Goal: Task Accomplishment & Management: Complete application form

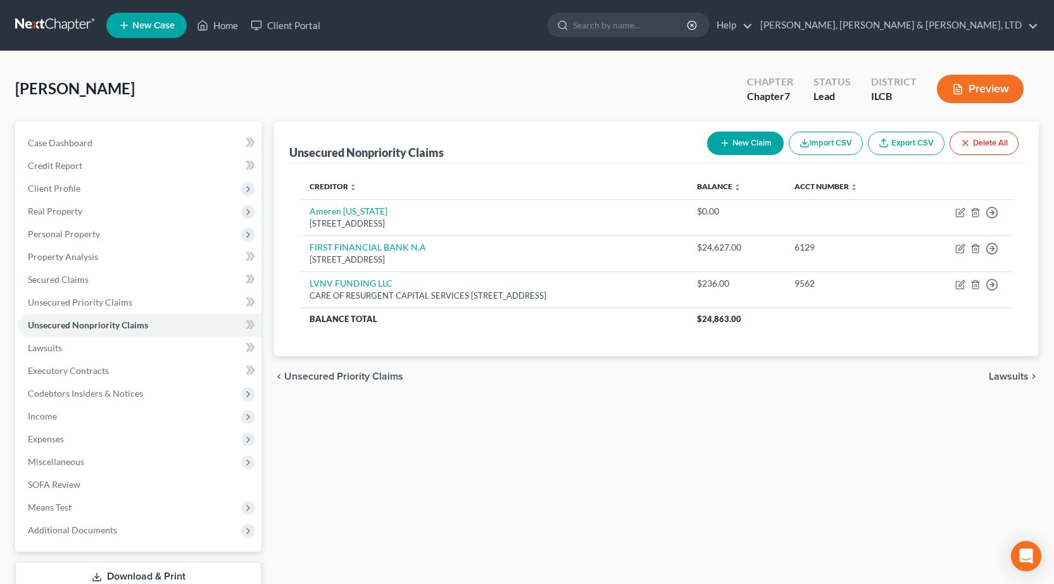
click at [61, 18] on link at bounding box center [55, 25] width 81 height 23
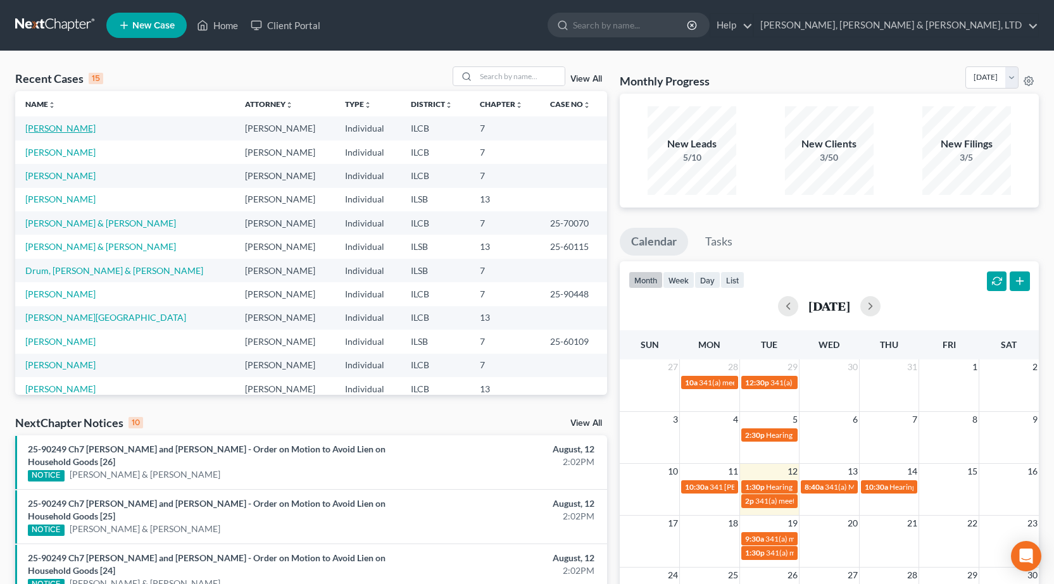
click at [38, 132] on link "[PERSON_NAME]" at bounding box center [60, 128] width 70 height 11
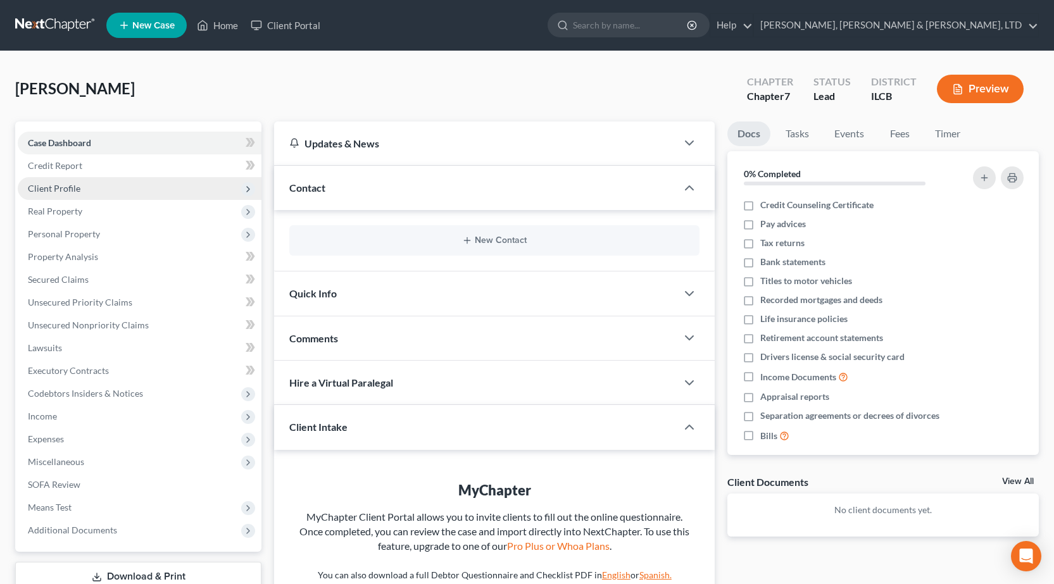
click at [100, 192] on span "Client Profile" at bounding box center [140, 188] width 244 height 23
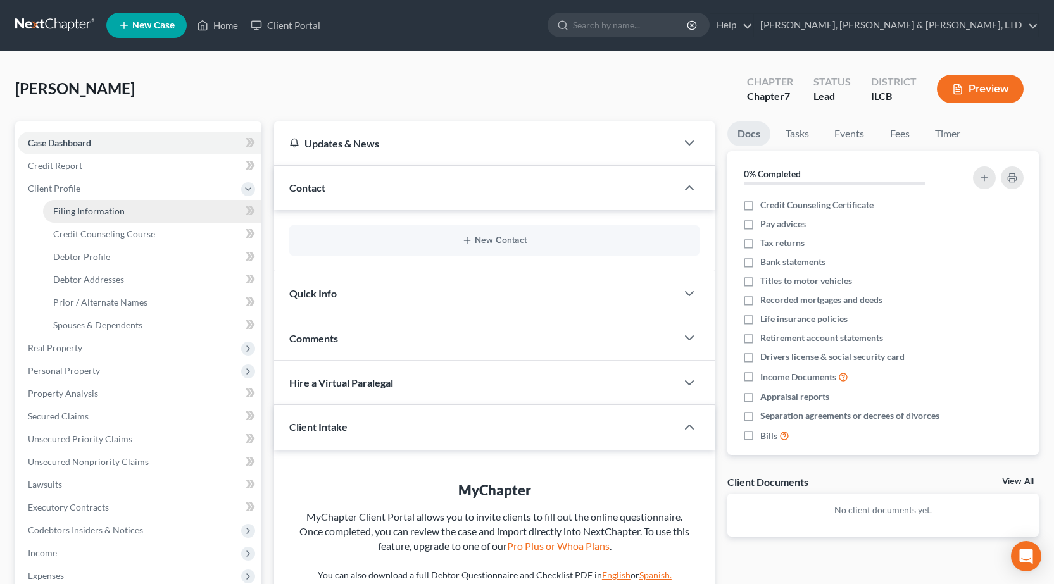
click at [89, 207] on span "Filing Information" at bounding box center [89, 211] width 72 height 11
select select "1"
select select "0"
select select "14"
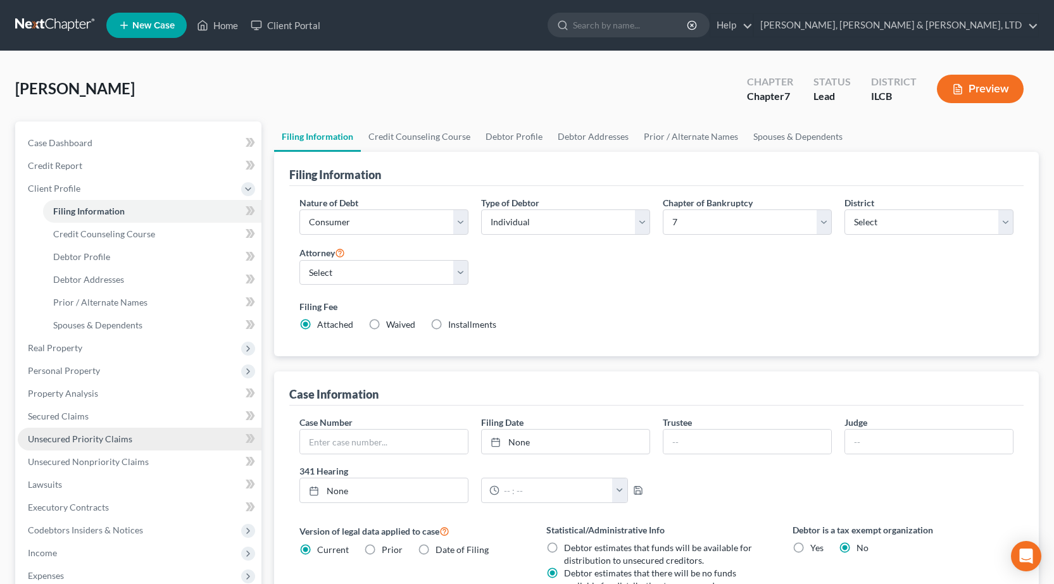
click at [98, 440] on span "Unsecured Priority Claims" at bounding box center [80, 438] width 104 height 11
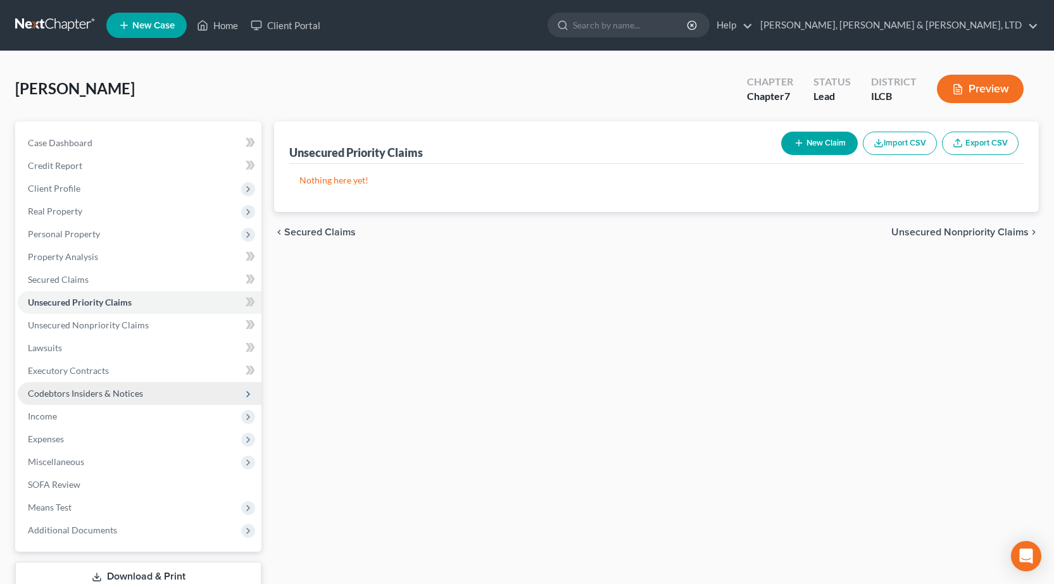
click at [115, 469] on span "Miscellaneous" at bounding box center [140, 462] width 244 height 23
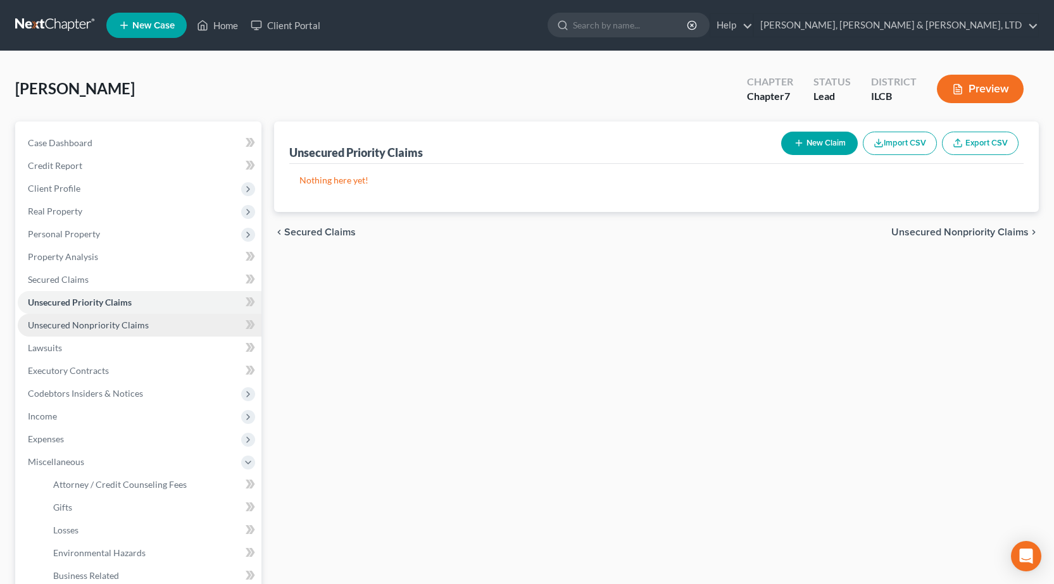
click at [86, 329] on span "Unsecured Nonpriority Claims" at bounding box center [88, 325] width 121 height 11
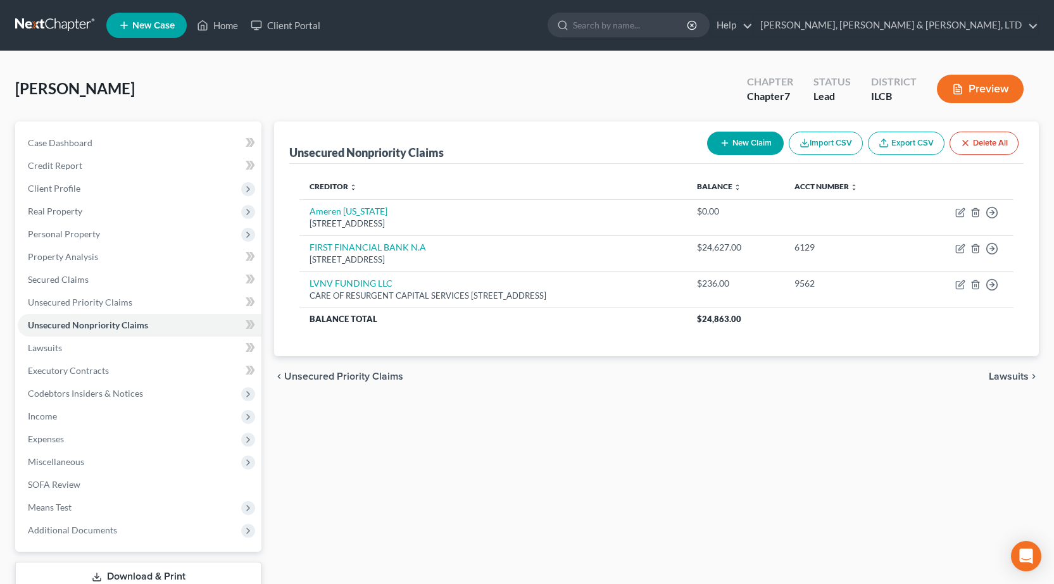
click at [738, 151] on button "New Claim" at bounding box center [745, 143] width 77 height 23
select select "0"
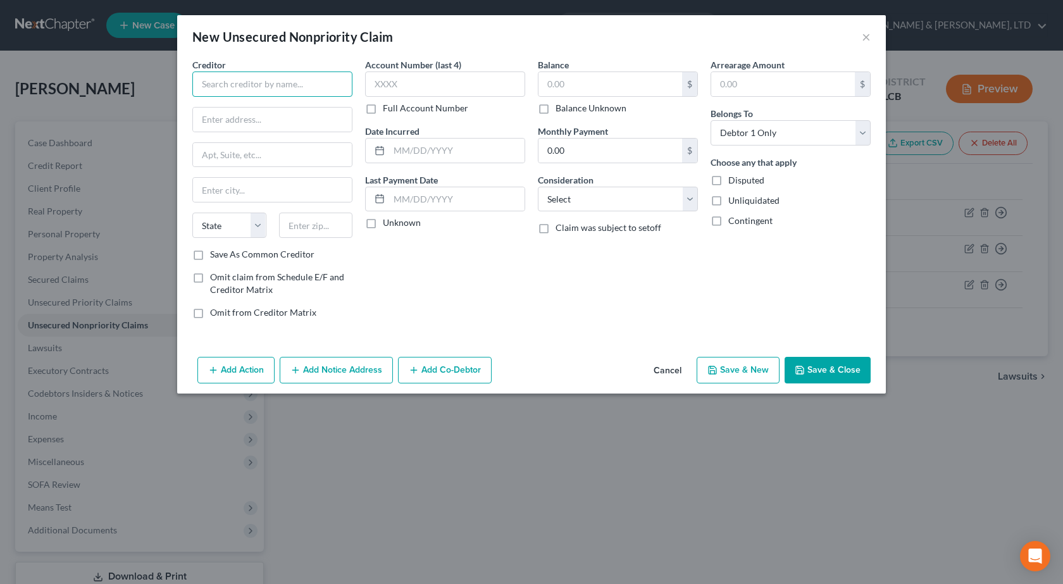
click at [242, 85] on input "text" at bounding box center [272, 84] width 160 height 25
paste input "WORLD ACCEPTANCE CORPORATION"
type input "WORLD ACCEPTANCE CORPORATION"
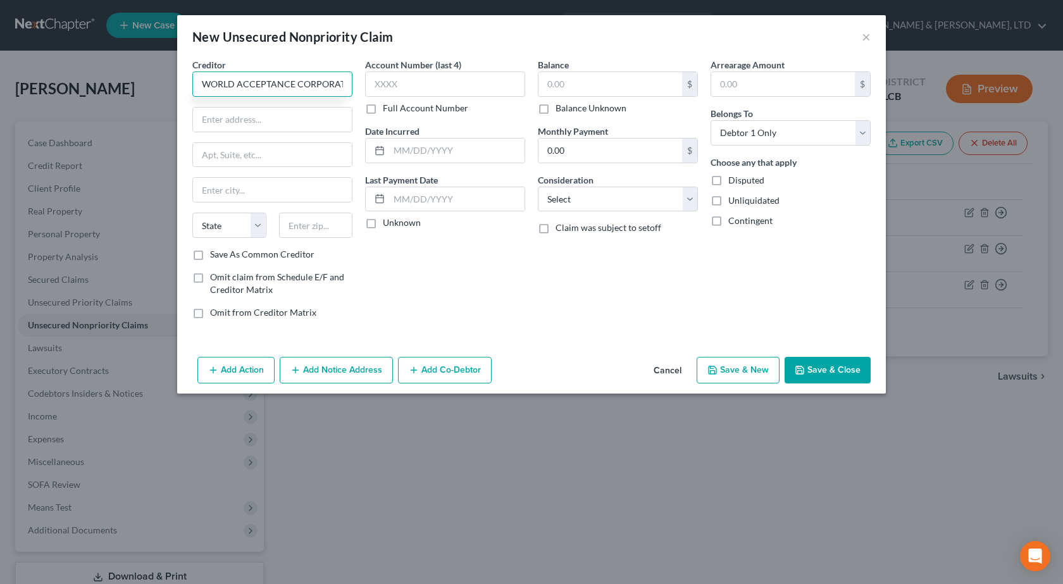
click at [340, 90] on input "WORLD ACCEPTANCE CORPORATION" at bounding box center [272, 84] width 160 height 25
click at [345, 80] on input "WORLD ACCEPTANCE CORPORATION" at bounding box center [272, 84] width 160 height 25
click at [266, 113] on input "text" at bounding box center [272, 120] width 159 height 24
paste input "[STREET_ADDRESS]"
type input "[STREET_ADDRESS]"
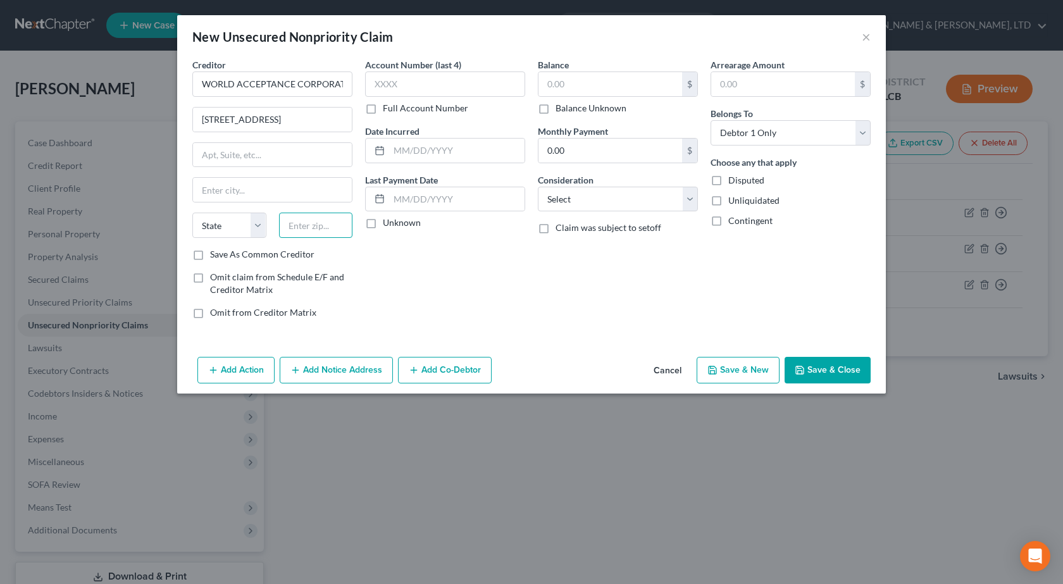
click at [322, 223] on input "text" at bounding box center [316, 225] width 74 height 25
type input "29601"
type input "[GEOGRAPHIC_DATA]"
select select "42"
click at [416, 81] on input "text" at bounding box center [445, 84] width 160 height 25
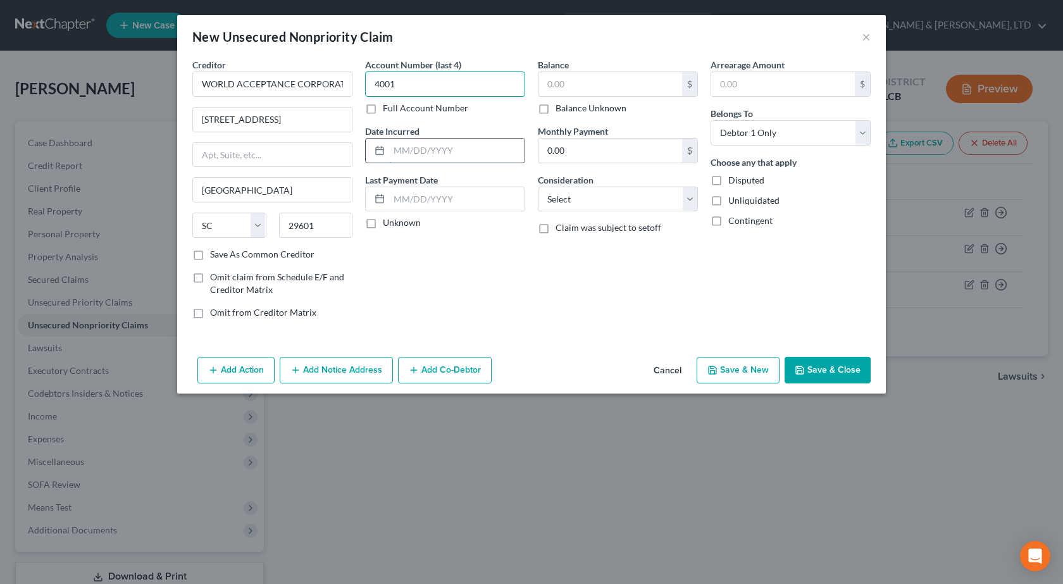
type input "4001"
click at [401, 150] on input "text" at bounding box center [456, 151] width 135 height 24
paste input "[DATE]"
type input "[DATE]"
click at [591, 80] on input "text" at bounding box center [610, 84] width 144 height 24
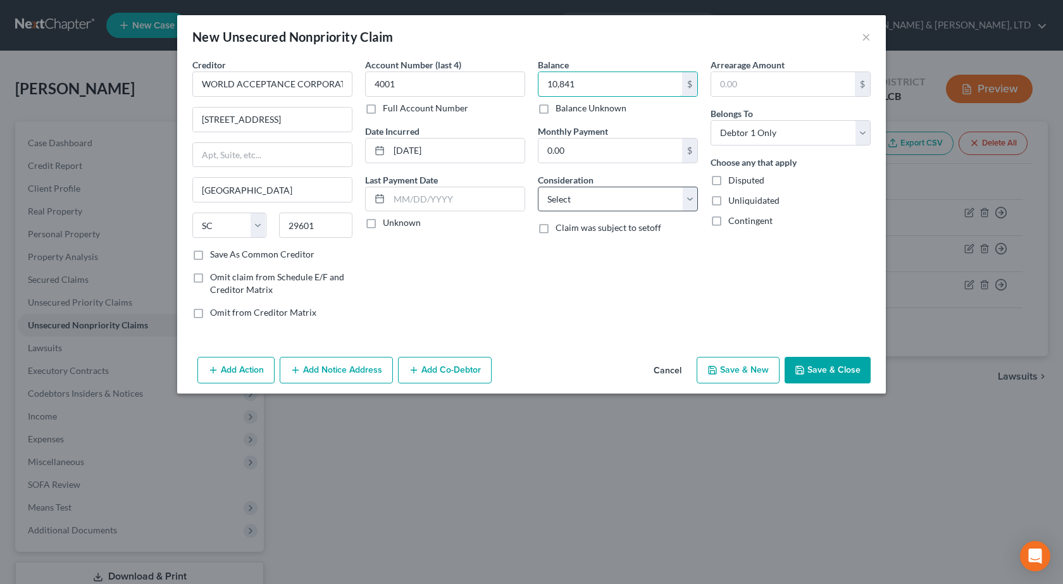
type input "10,841"
click at [604, 201] on select "Select Cable / Satellite Services Collection Agency Credit Card Debt Debt Couns…" at bounding box center [618, 199] width 160 height 25
select select "10"
click at [538, 187] on select "Select Cable / Satellite Services Collection Agency Credit Card Debt Debt Couns…" at bounding box center [618, 199] width 160 height 25
click at [458, 283] on div "Account Number (last 4) 4001 Full Account Number Date Incurred [DATE] Last Paym…" at bounding box center [445, 193] width 173 height 271
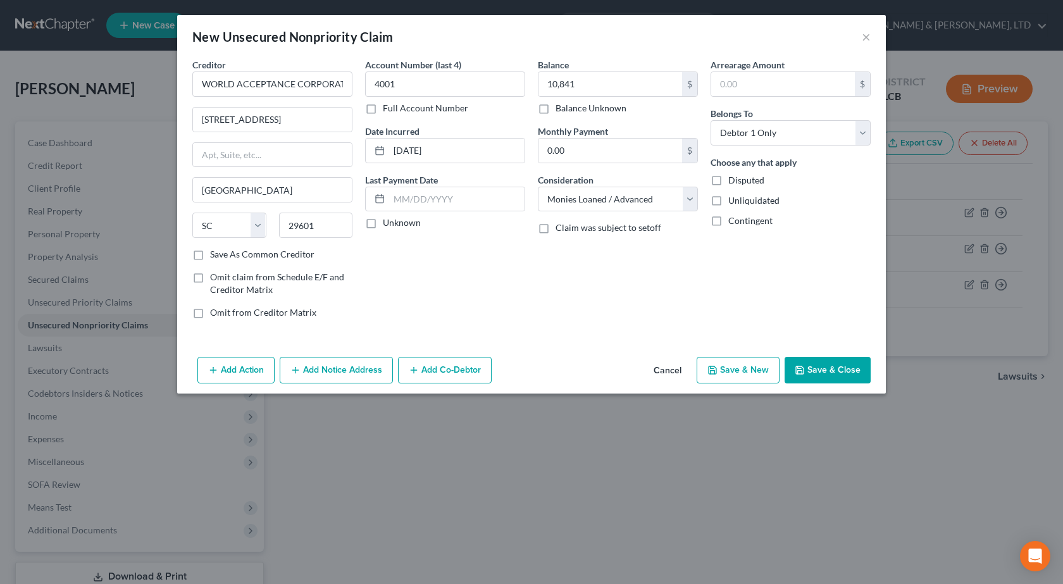
click at [337, 373] on button "Add Notice Address" at bounding box center [336, 370] width 113 height 27
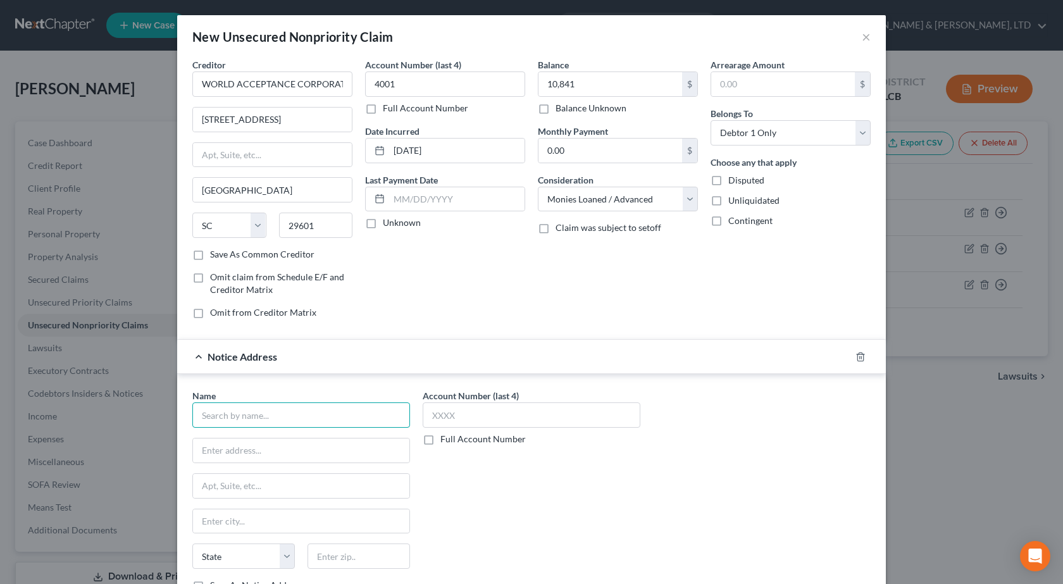
click at [254, 428] on input "text" at bounding box center [301, 414] width 218 height 25
click at [220, 416] on input "text" at bounding box center [301, 414] width 218 height 25
type input "AllianceOne Receivables Management, Inc"
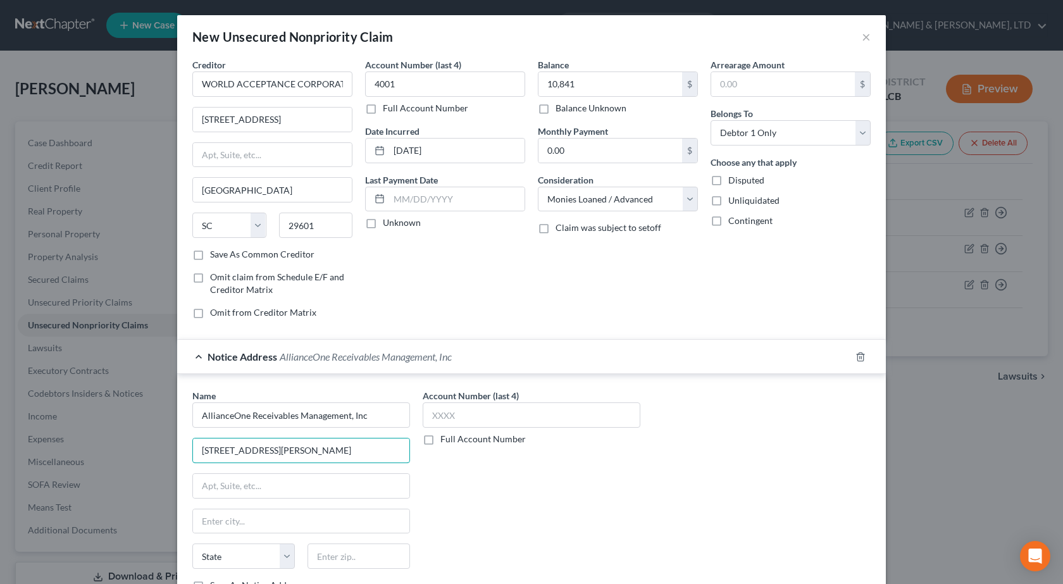
type input "[STREET_ADDRESS][PERSON_NAME]"
type input "19462"
type input "Plymouth Meeting"
select select "39"
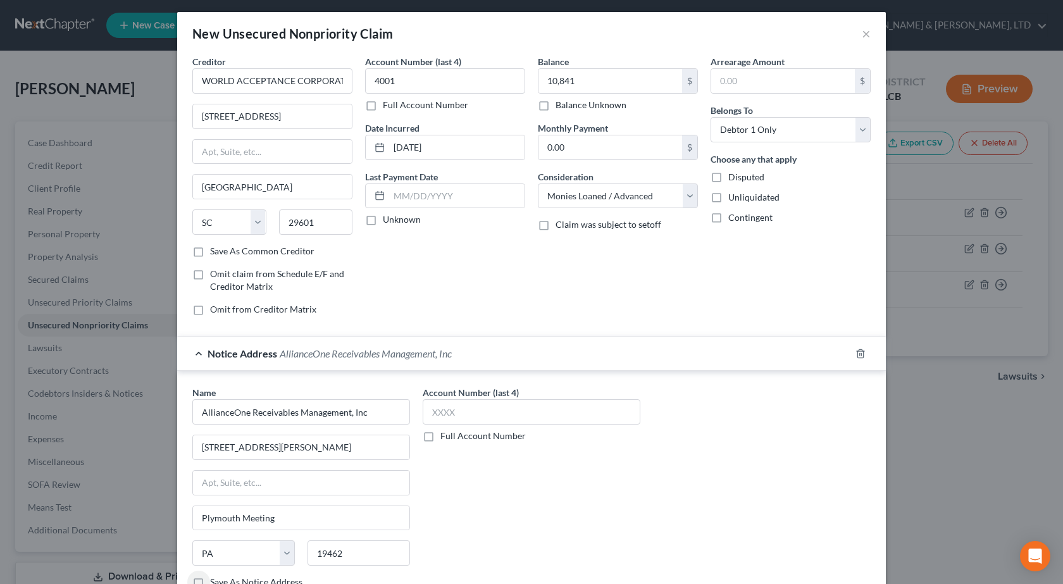
click at [555, 504] on div "Account Number (last 4) Full Account Number" at bounding box center [531, 492] width 230 height 213
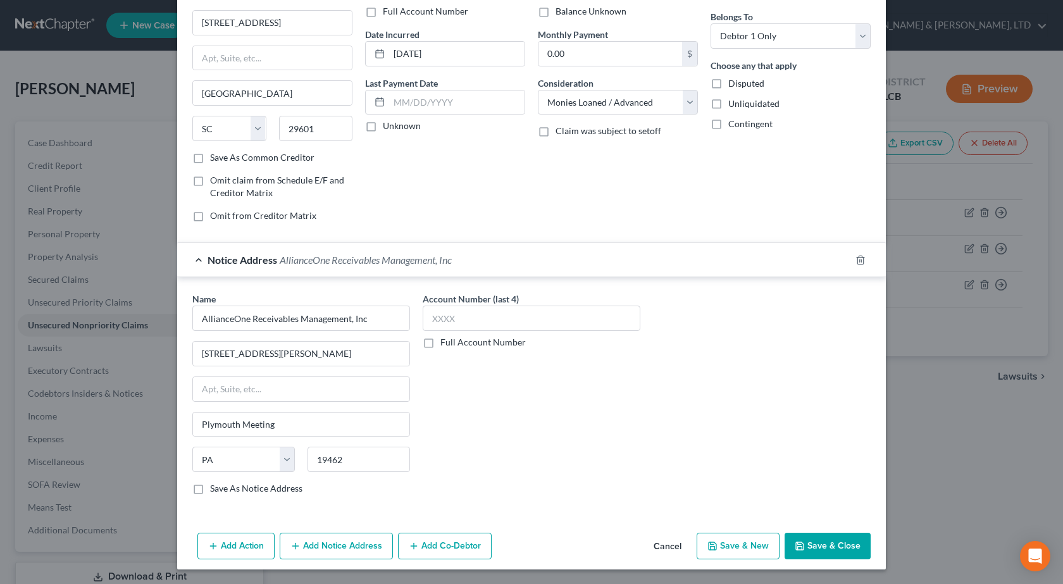
scroll to position [97, 0]
click at [508, 322] on input "text" at bounding box center [532, 317] width 218 height 25
type input "4542"
click at [328, 548] on button "Add Notice Address" at bounding box center [336, 545] width 113 height 27
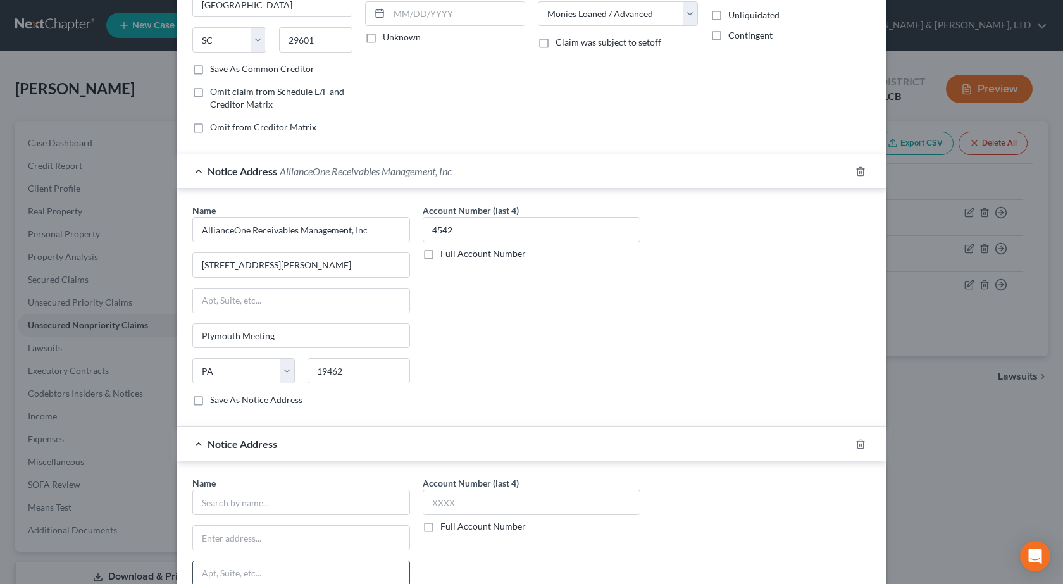
scroll to position [287, 0]
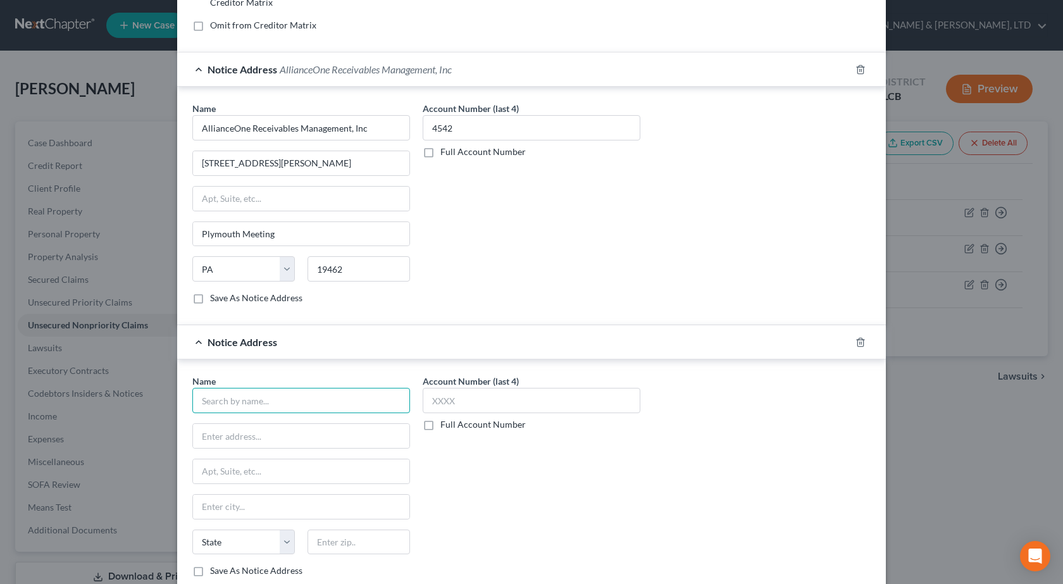
click at [249, 394] on input "text" at bounding box center [301, 400] width 218 height 25
paste input "SECURITY CREDIT SERVICES"
type input "SECURITY CREDIT SERVICES"
click at [275, 440] on input "text" at bounding box center [301, 436] width 216 height 24
click at [459, 365] on div "Name * SECURITY CREDIT SERVICES State [US_STATE] AK AR AZ CA CO [GEOGRAPHIC_DAT…" at bounding box center [531, 478] width 709 height 238
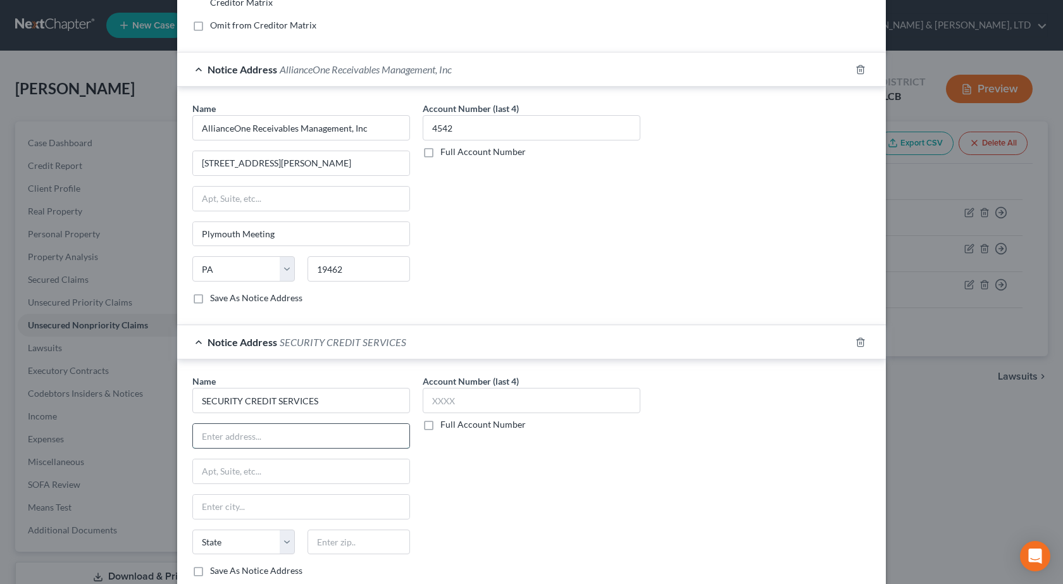
click at [268, 443] on input "text" at bounding box center [301, 436] width 216 height 24
paste input "[STREET_ADDRESS]"
type input "[STREET_ADDRESS]"
click at [561, 511] on div "Account Number (last 4) Full Account Number" at bounding box center [531, 481] width 230 height 213
click at [340, 549] on input "text" at bounding box center [359, 542] width 103 height 25
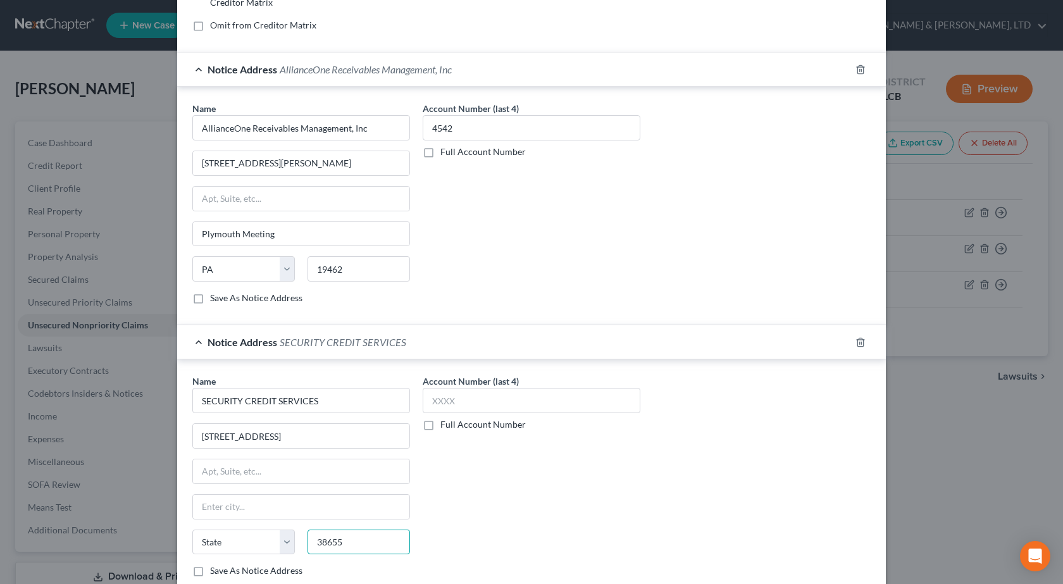
type input "38655"
type input "[GEOGRAPHIC_DATA]"
select select "25"
click at [497, 501] on div "Account Number (last 4) Full Account Number" at bounding box center [531, 481] width 230 height 213
click at [473, 394] on input "text" at bounding box center [532, 400] width 218 height 25
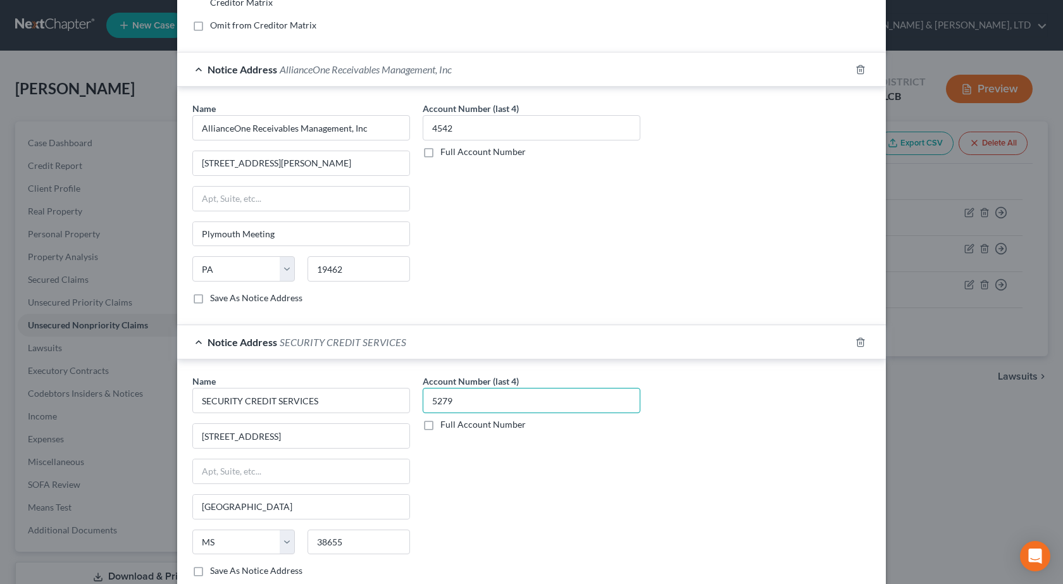
type input "5279"
click at [649, 461] on div "Name * SECURITY CREDIT SERVICES [GEOGRAPHIC_DATA] [GEOGRAPHIC_DATA] [US_STATE][…" at bounding box center [531, 481] width 691 height 213
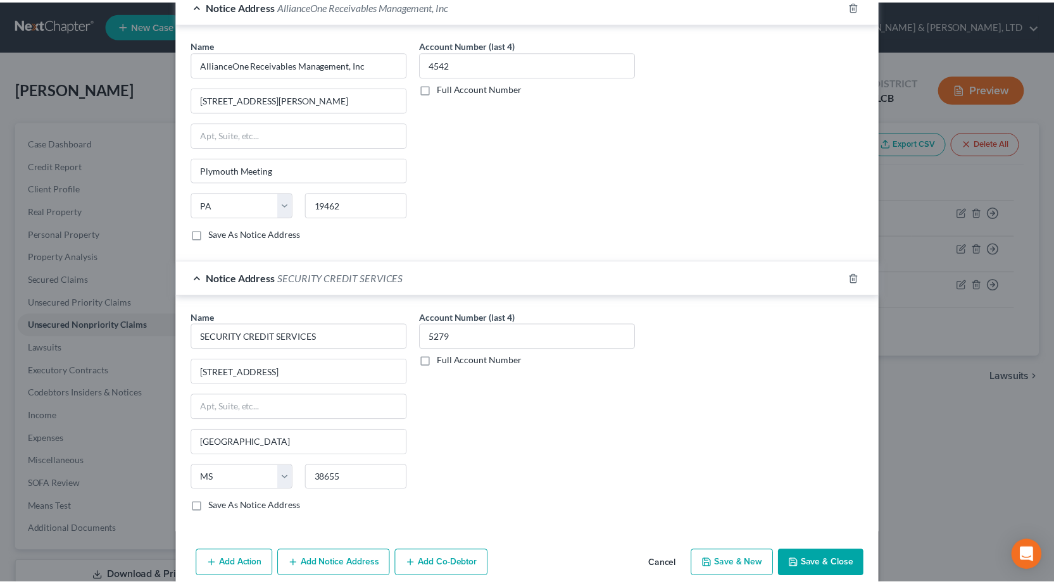
scroll to position [370, 0]
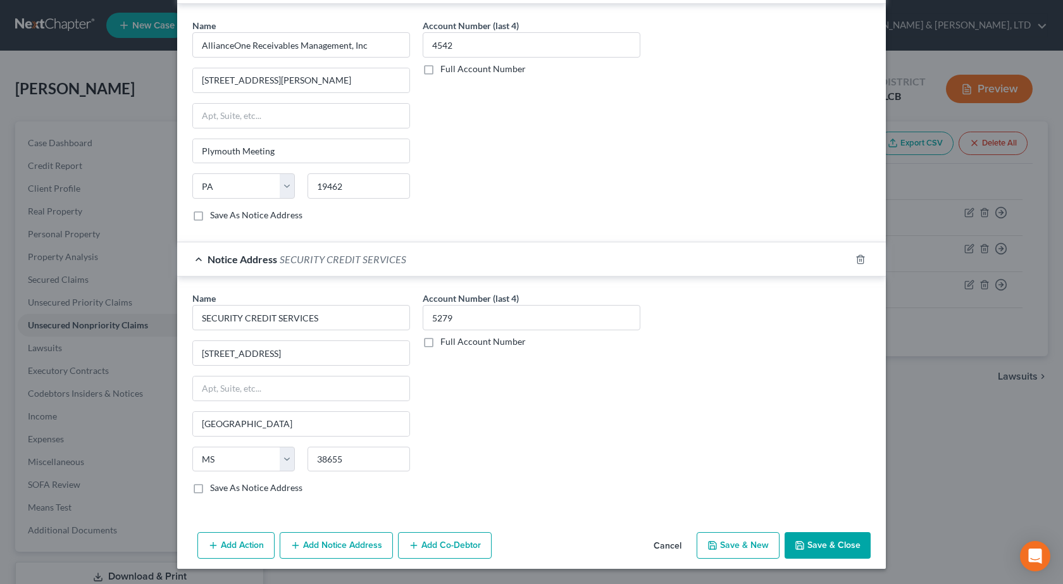
click at [833, 548] on button "Save & Close" at bounding box center [828, 545] width 86 height 27
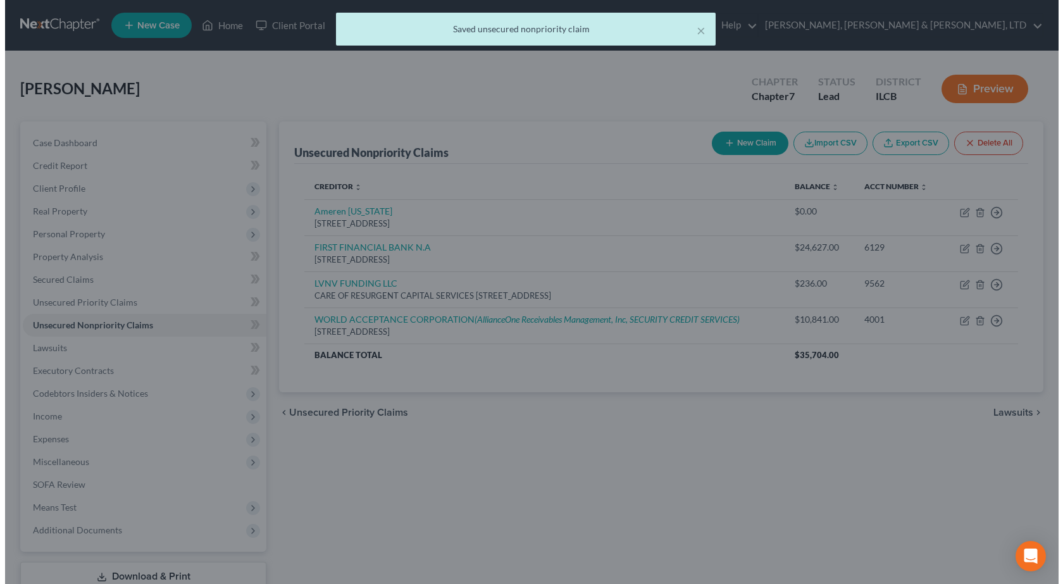
scroll to position [0, 0]
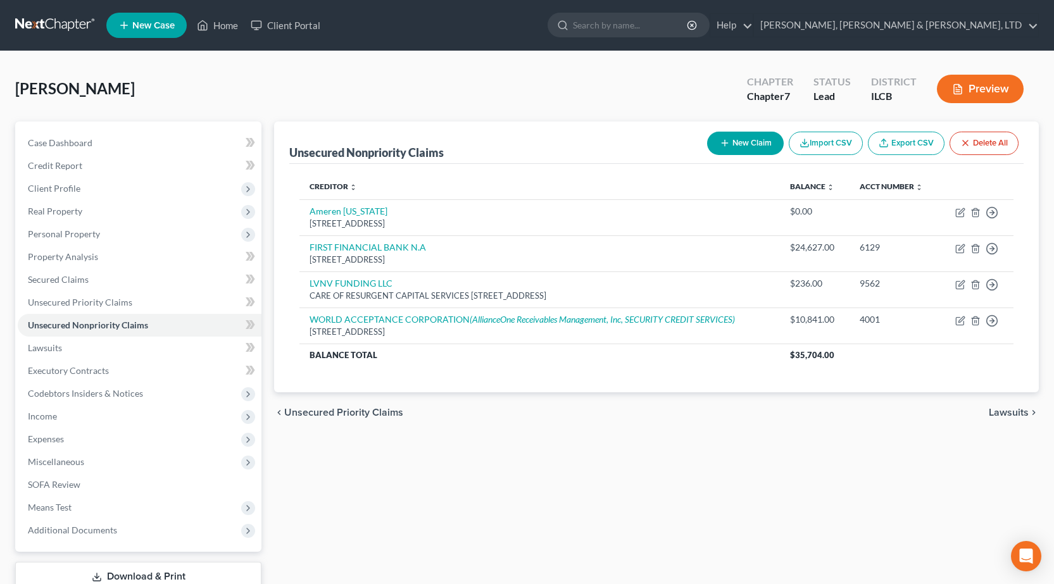
click at [751, 139] on button "New Claim" at bounding box center [745, 143] width 77 height 23
select select "0"
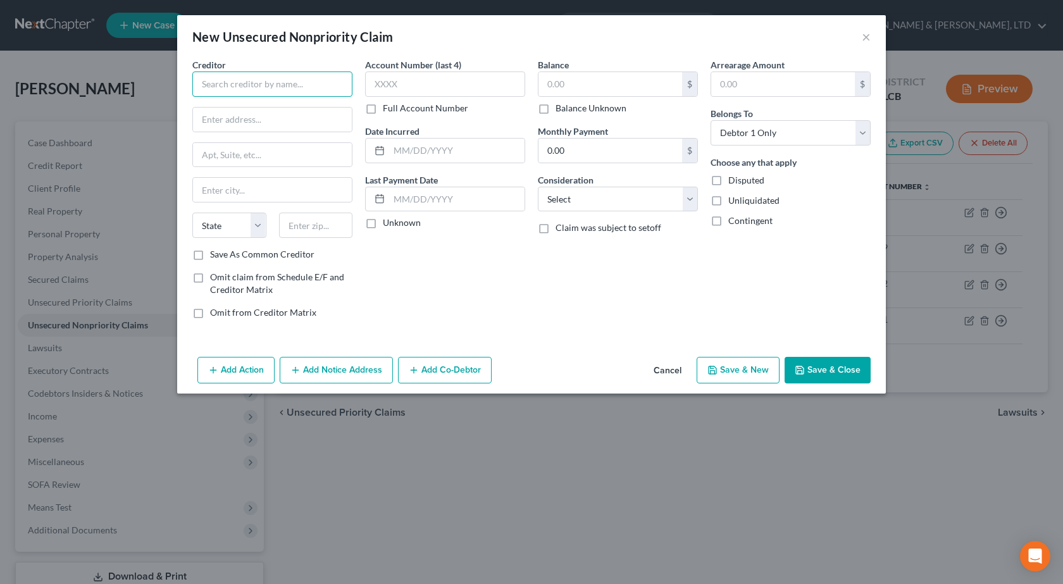
click at [235, 89] on input "text" at bounding box center [272, 84] width 160 height 25
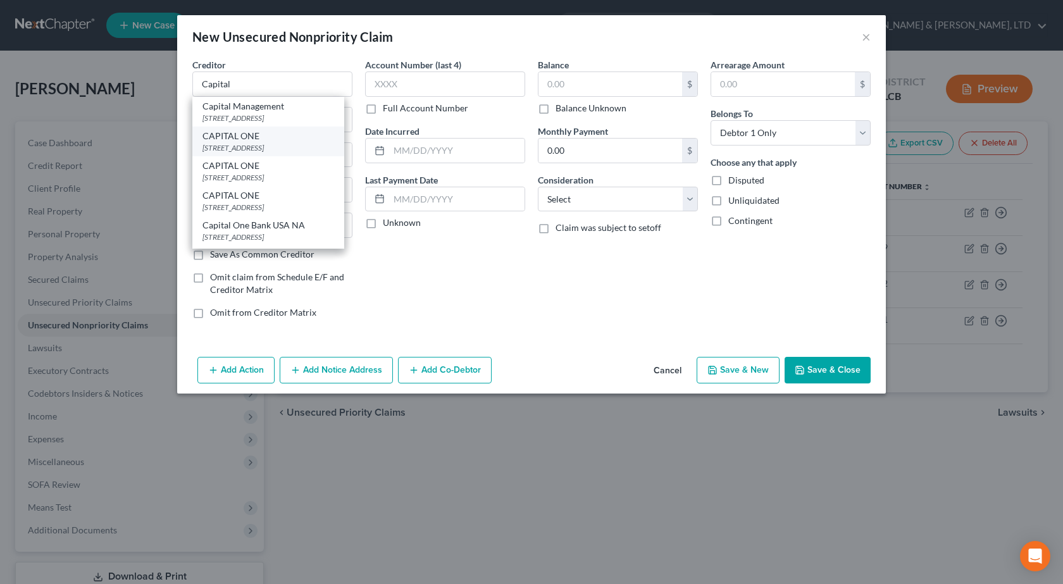
click at [289, 143] on div "[STREET_ADDRESS]" at bounding box center [268, 147] width 132 height 11
type input "CAPITAL ONE"
type input "P O Box 31293"
type input "[GEOGRAPHIC_DATA]"
select select "46"
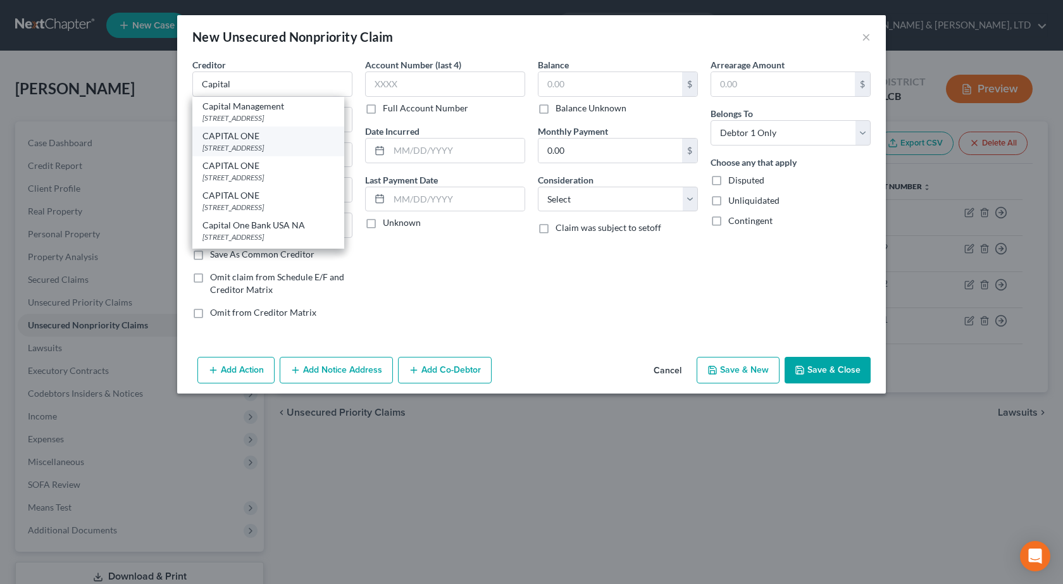
type input "84131"
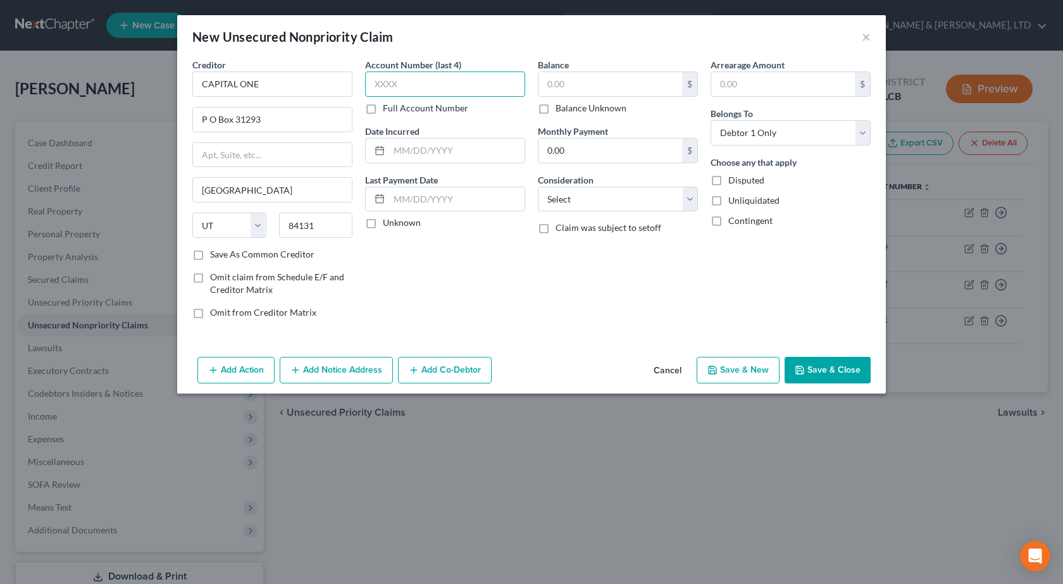
click at [414, 75] on input "text" at bounding box center [445, 84] width 160 height 25
type input "9562"
click at [576, 94] on input "text" at bounding box center [610, 84] width 144 height 24
type input "236.04"
click at [555, 196] on select "Select Cable / Satellite Services Collection Agency Credit Card Debt Debt Couns…" at bounding box center [618, 199] width 160 height 25
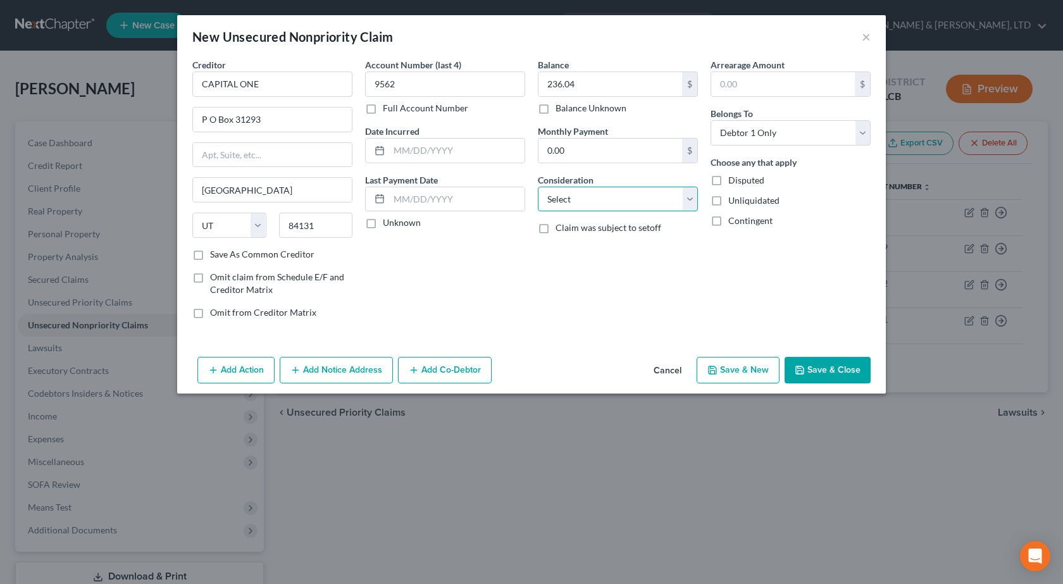
select select "2"
click at [538, 187] on select "Select Cable / Satellite Services Collection Agency Credit Card Debt Debt Couns…" at bounding box center [618, 199] width 160 height 25
click at [325, 370] on button "Add Notice Address" at bounding box center [336, 370] width 113 height 27
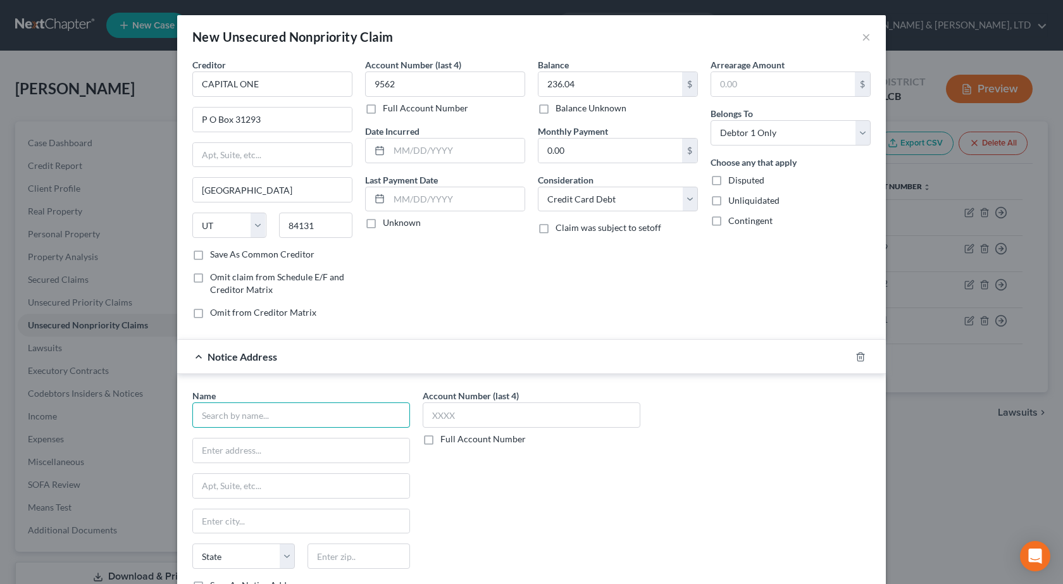
click at [250, 414] on input "text" at bounding box center [301, 414] width 218 height 25
click at [246, 408] on input "text" at bounding box center [301, 414] width 218 height 25
paste input "LVNV FUNDING LLC"
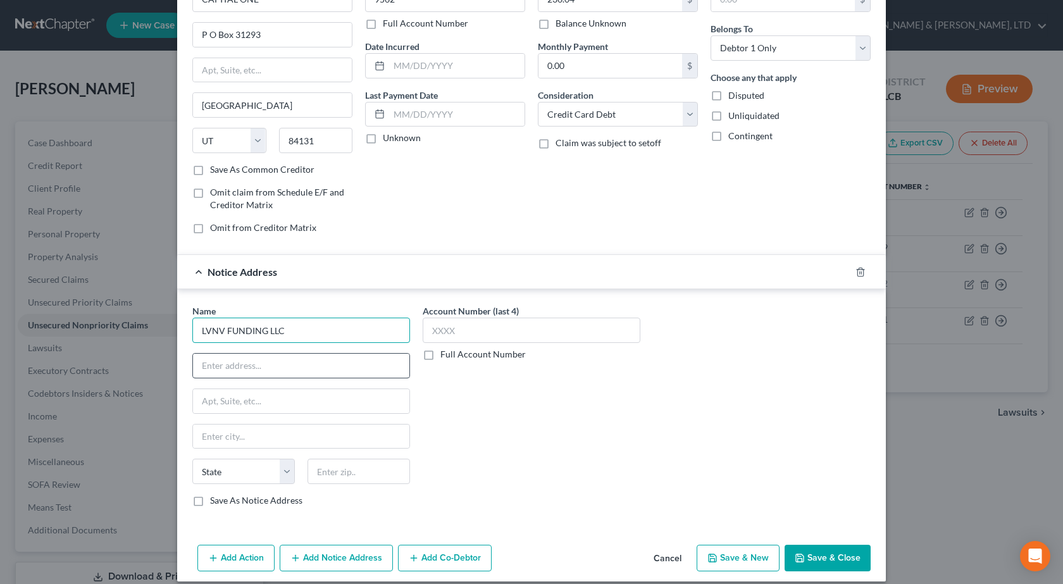
scroll to position [97, 0]
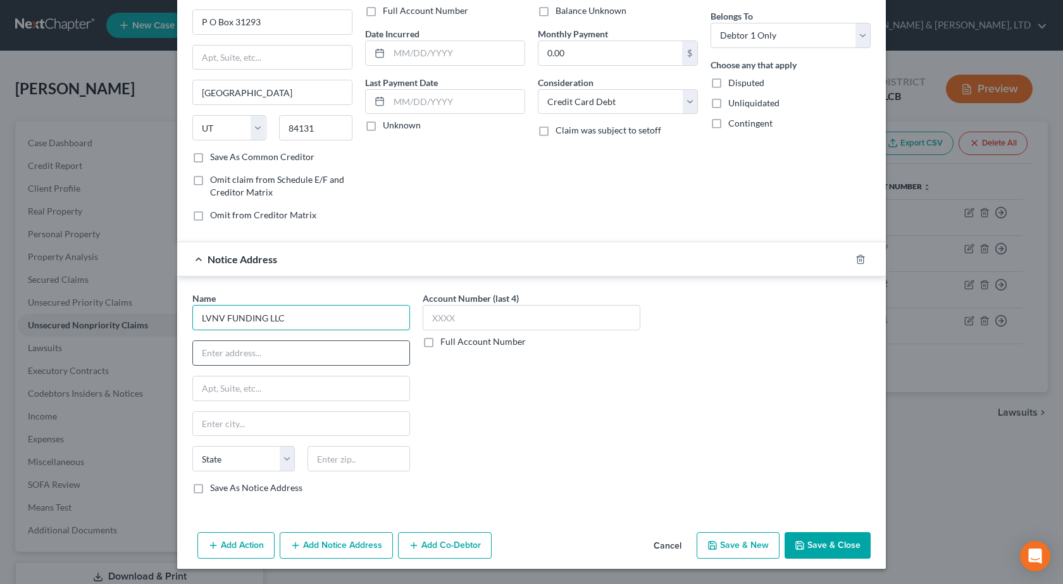
type input "LVNV FUNDING LLC"
click at [240, 352] on input "text" at bounding box center [301, 353] width 216 height 24
paste input "CARE OF RESURGENT CAPITAL SERVICES L.P, PO BOX 1269"
type input "CARE OF RESURGENT CAPITAL SERVICES L.P, PO BOX 1269"
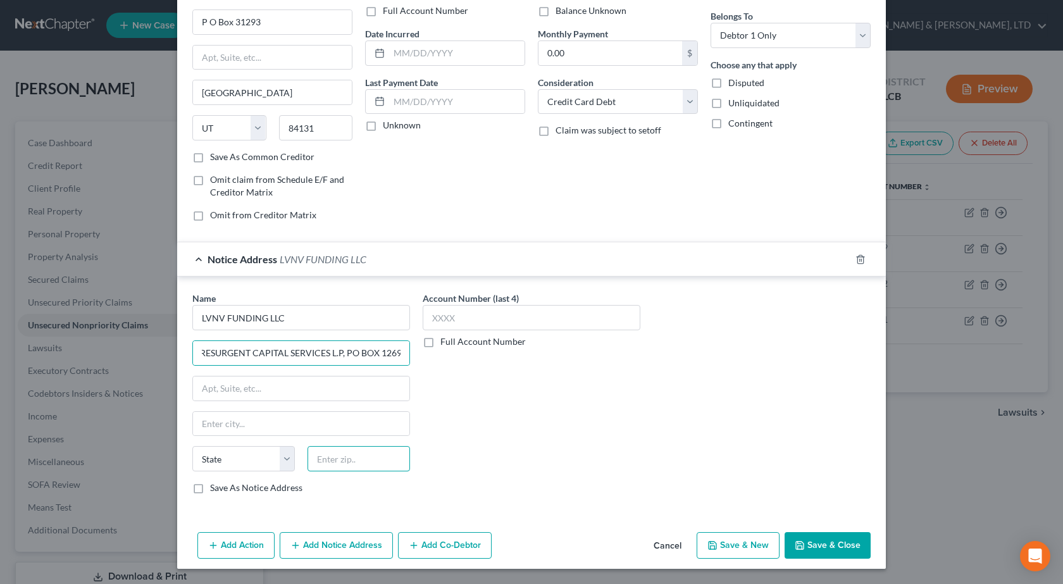
click at [362, 460] on input "text" at bounding box center [359, 458] width 103 height 25
type input "29602"
type input "[GEOGRAPHIC_DATA]"
select select "42"
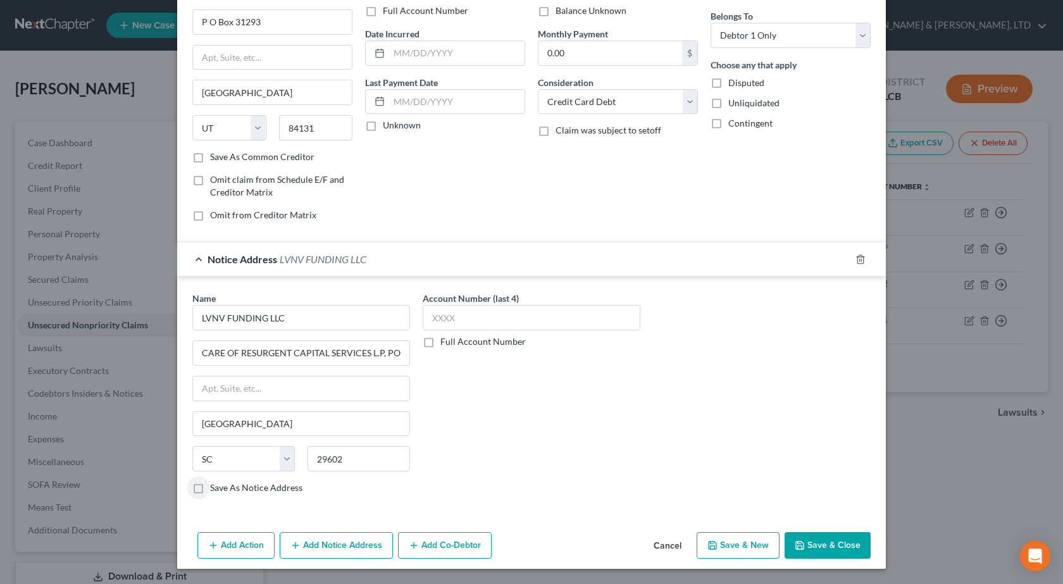
click at [554, 430] on div "Account Number (last 4) Full Account Number" at bounding box center [531, 398] width 230 height 213
click at [316, 544] on button "Add Notice Address" at bounding box center [336, 545] width 113 height 27
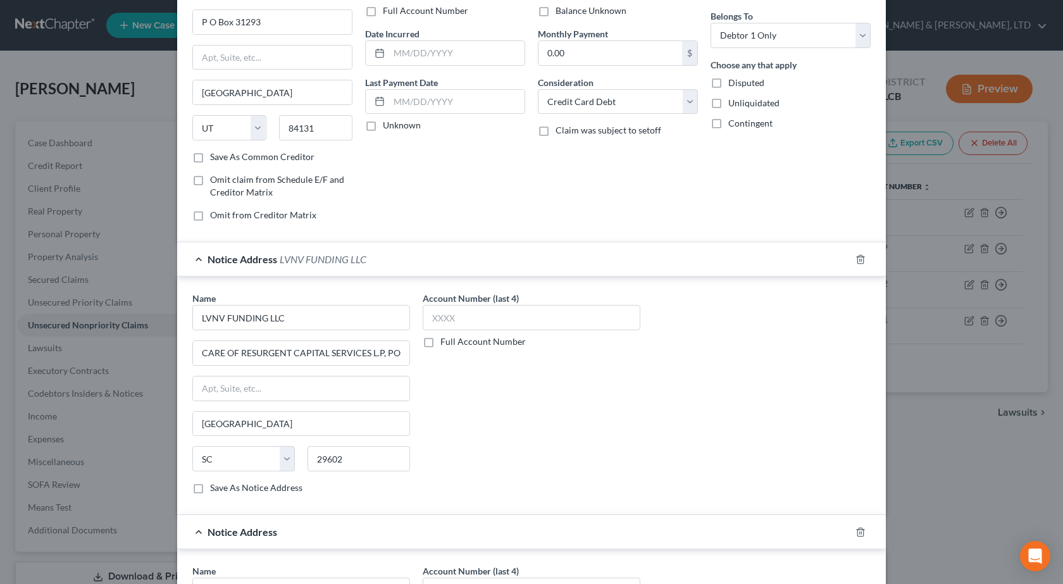
scroll to position [287, 0]
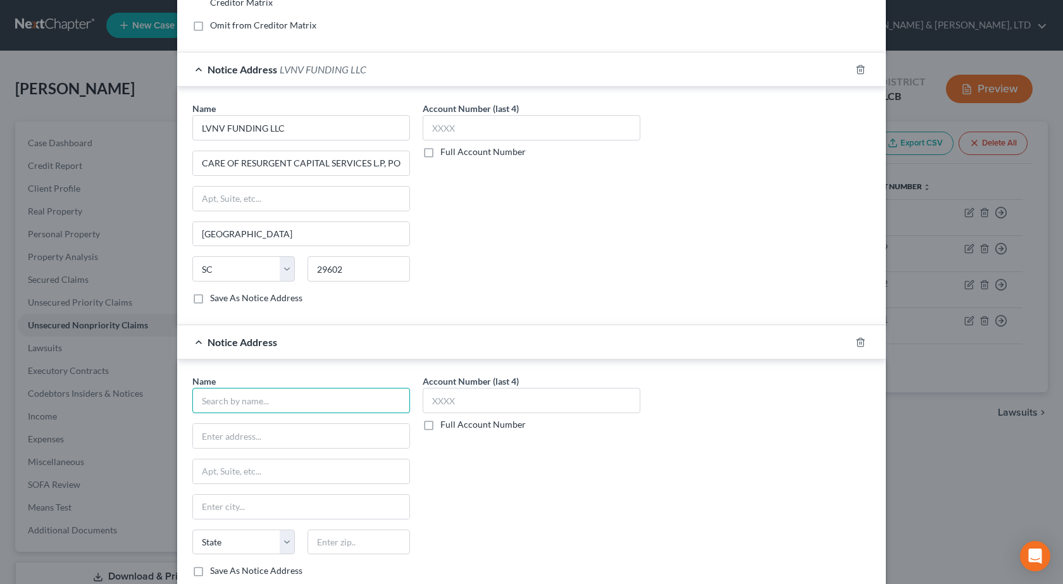
click at [270, 407] on input "text" at bounding box center [301, 400] width 218 height 25
type input "Credit Control, LLC"
type input "[STREET_ADDRESS]"
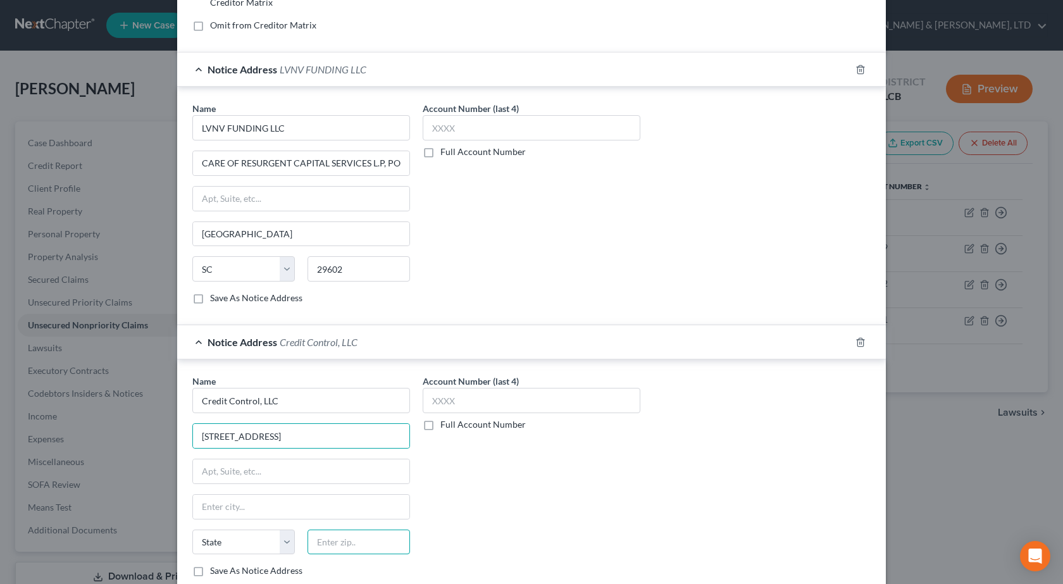
click at [333, 543] on input "text" at bounding box center [359, 542] width 103 height 25
type input "63045"
type input "Earth City"
select select "26"
click at [645, 491] on div "Name * Credit Control, LLC 3300 Rider Trail S, Suite 500 Earth City State [US_S…" at bounding box center [531, 481] width 691 height 213
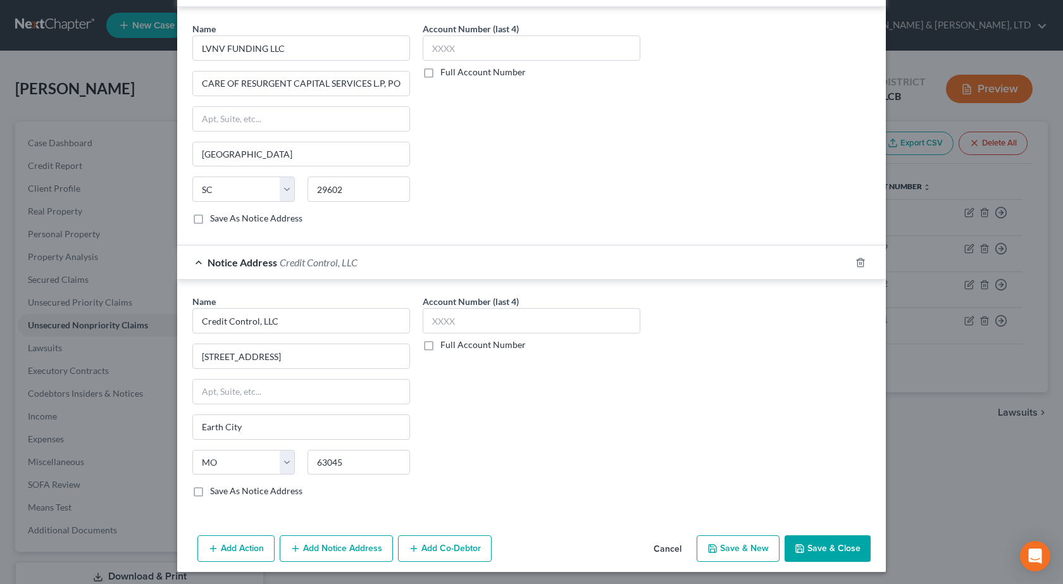
scroll to position [370, 0]
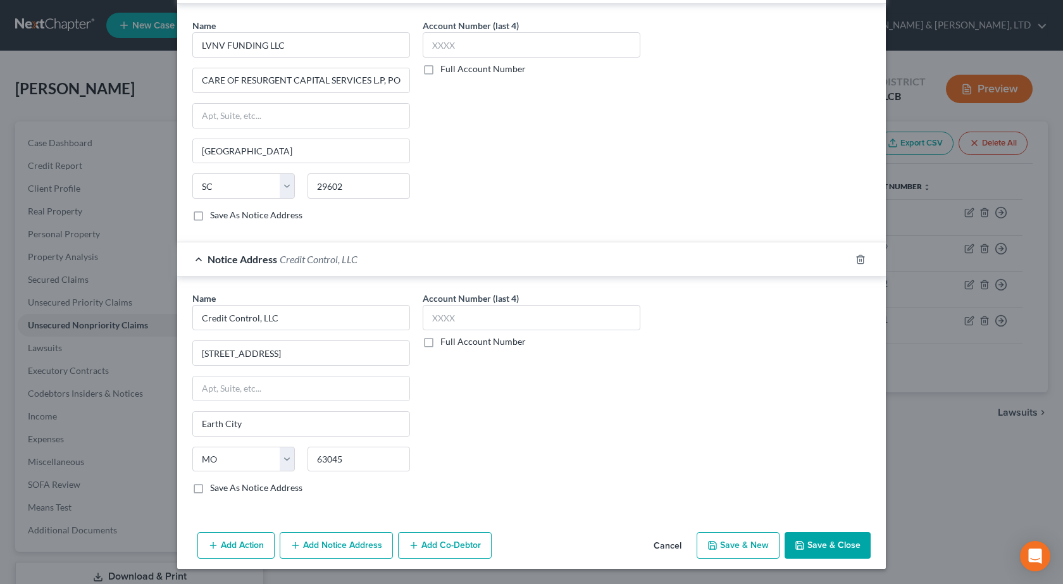
click at [482, 296] on label "Account Number (last 4)" at bounding box center [471, 298] width 96 height 13
click at [473, 305] on label "Account Number (last 4)" at bounding box center [471, 298] width 96 height 13
click at [474, 311] on input "text" at bounding box center [532, 317] width 218 height 25
type input "5762"
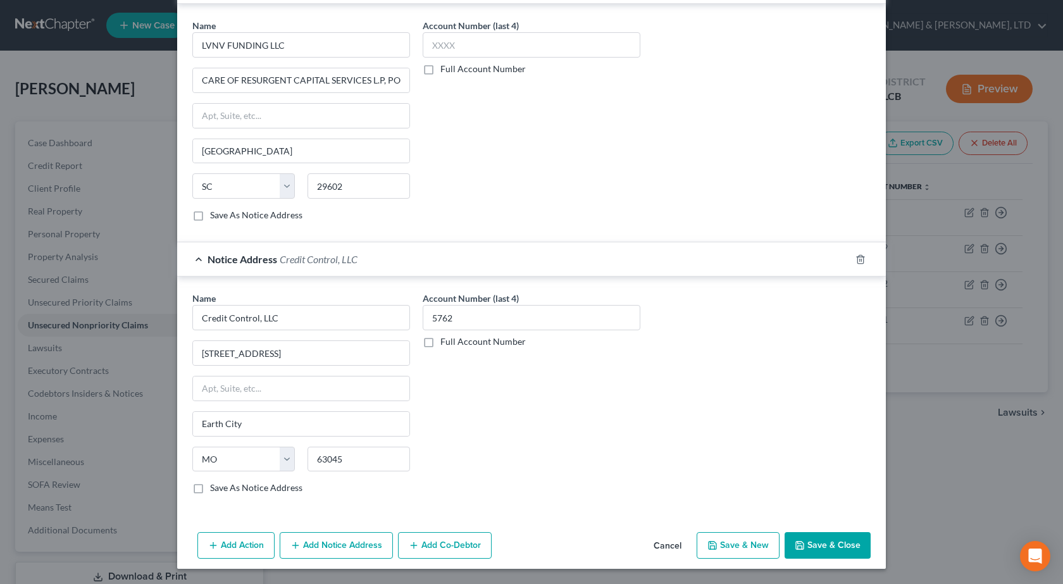
click at [455, 194] on div "Account Number (last 4) Full Account Number" at bounding box center [531, 125] width 230 height 213
click at [460, 45] on input "text" at bounding box center [532, 44] width 218 height 25
type input "9562"
click at [563, 218] on div "Account Number (last 4) 9562 Full Account Number" at bounding box center [531, 125] width 230 height 213
click at [828, 544] on button "Save & Close" at bounding box center [828, 545] width 86 height 27
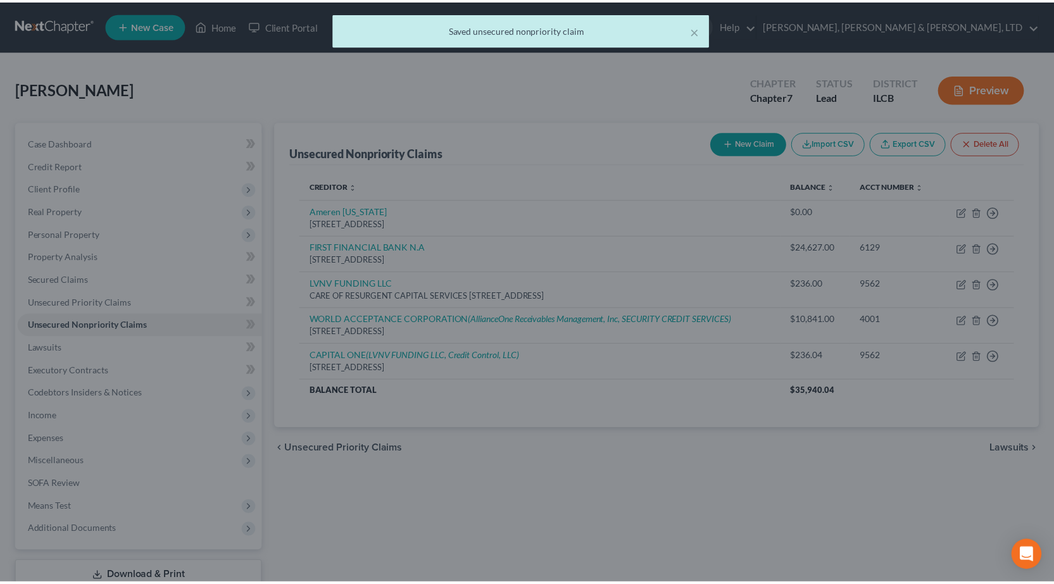
scroll to position [0, 0]
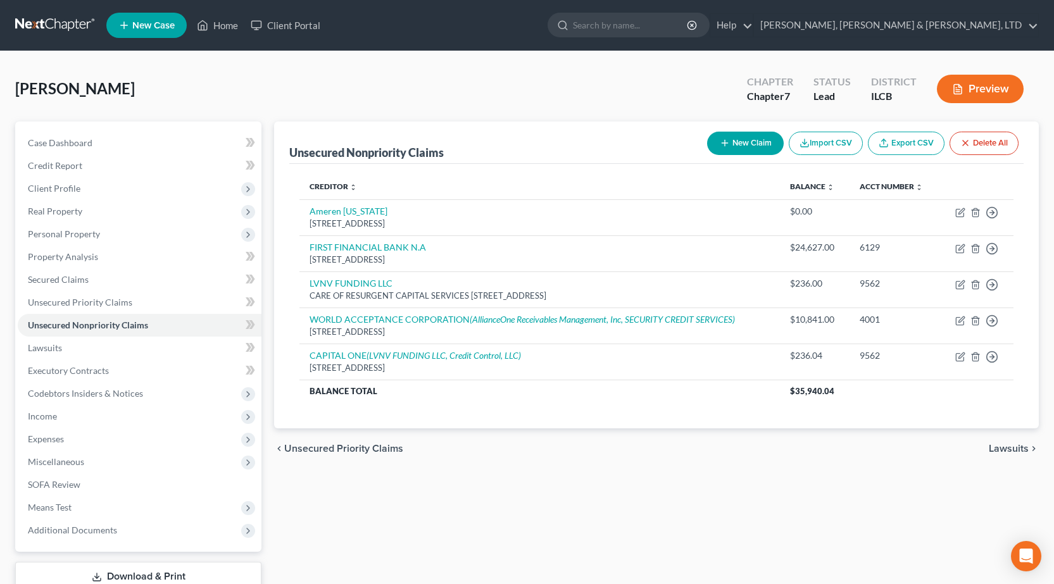
click at [724, 144] on icon "button" at bounding box center [724, 143] width 10 height 10
select select "0"
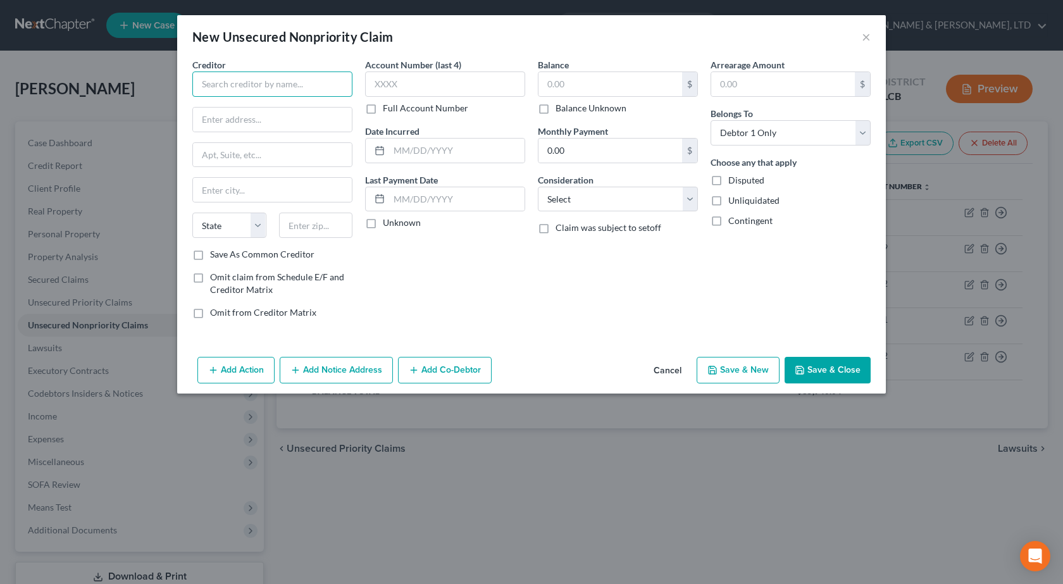
click at [280, 87] on input "text" at bounding box center [272, 84] width 160 height 25
type input "Horizon Health"
click at [277, 118] on input "text" at bounding box center [272, 120] width 159 height 24
paste input "[STREET_ADDRESS]"
type input "[STREET_ADDRESS]"
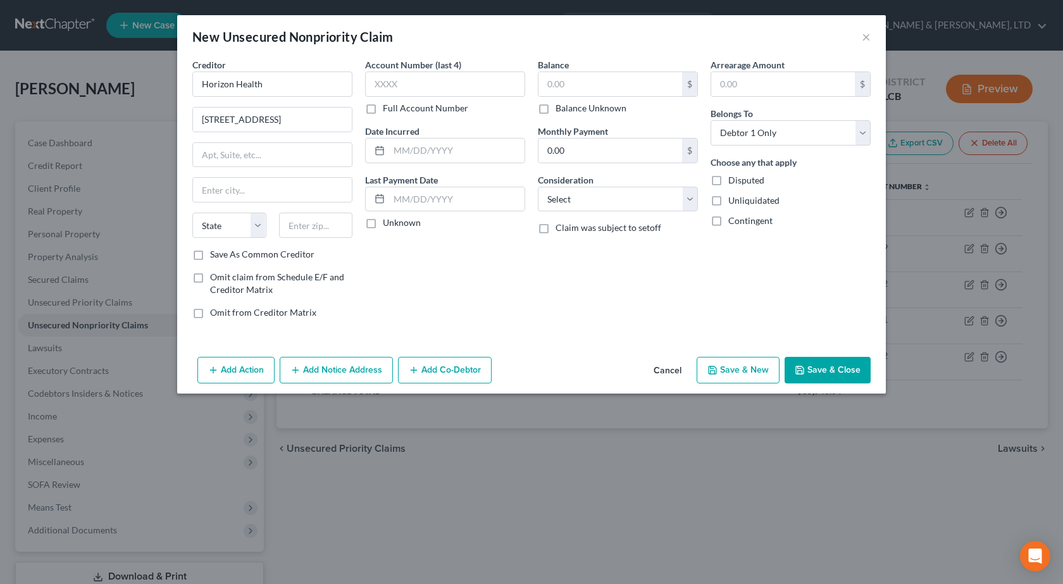
click at [552, 292] on div "Balance $ Balance Unknown Balance Undetermined $ Balance Unknown Monthly Paymen…" at bounding box center [618, 193] width 173 height 271
click at [312, 225] on input "text" at bounding box center [316, 225] width 74 height 25
type input "61944"
type input "[GEOGRAPHIC_DATA]"
select select "14"
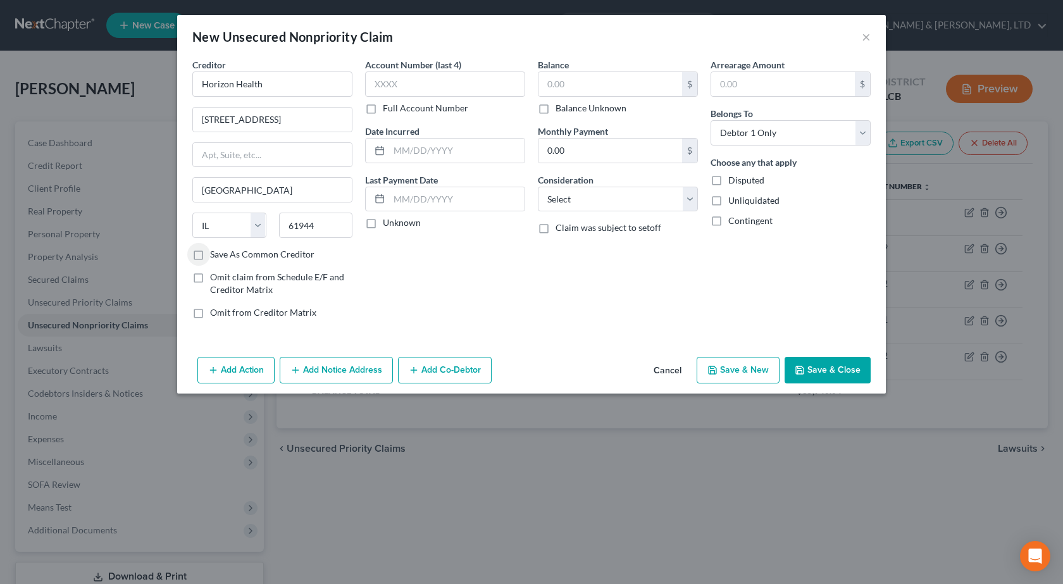
click at [502, 288] on div "Account Number (last 4) Full Account Number Date Incurred Last Payment Date Unk…" at bounding box center [445, 193] width 173 height 271
click at [616, 75] on input "text" at bounding box center [610, 84] width 144 height 24
type input "277.96"
click at [581, 209] on select "Select Cable / Satellite Services Collection Agency Credit Card Debt Debt Couns…" at bounding box center [618, 199] width 160 height 25
select select "9"
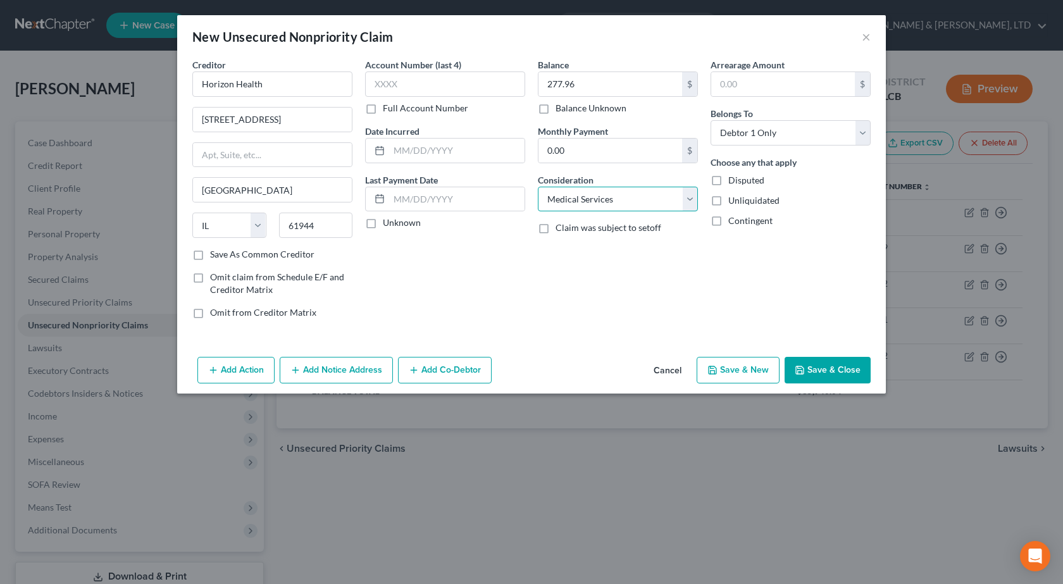
click at [538, 187] on select "Select Cable / Satellite Services Collection Agency Credit Card Debt Debt Couns…" at bounding box center [618, 199] width 160 height 25
click at [814, 373] on button "Save & Close" at bounding box center [828, 370] width 86 height 27
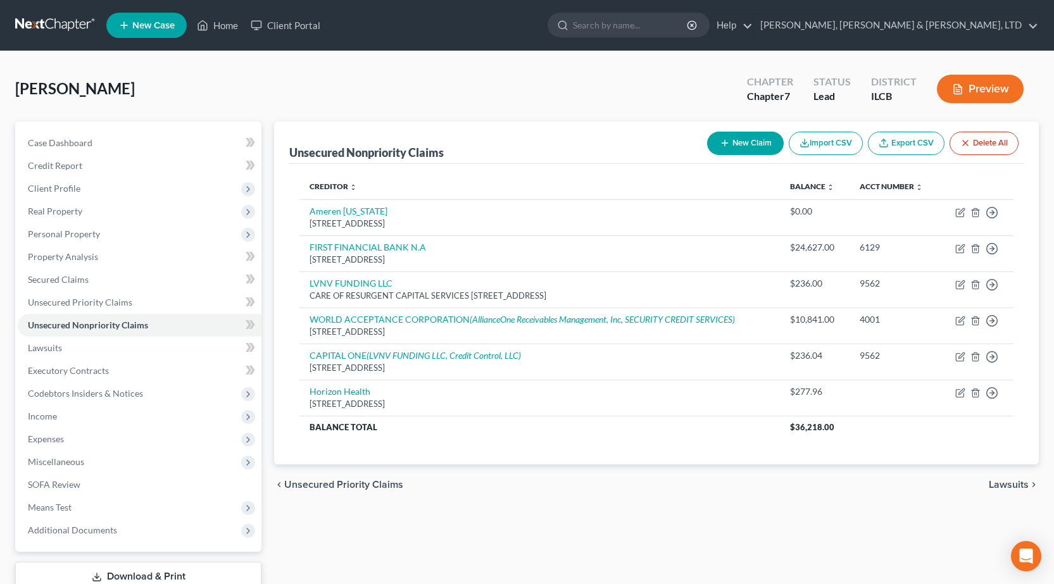
click at [723, 139] on icon "button" at bounding box center [724, 143] width 10 height 10
select select "0"
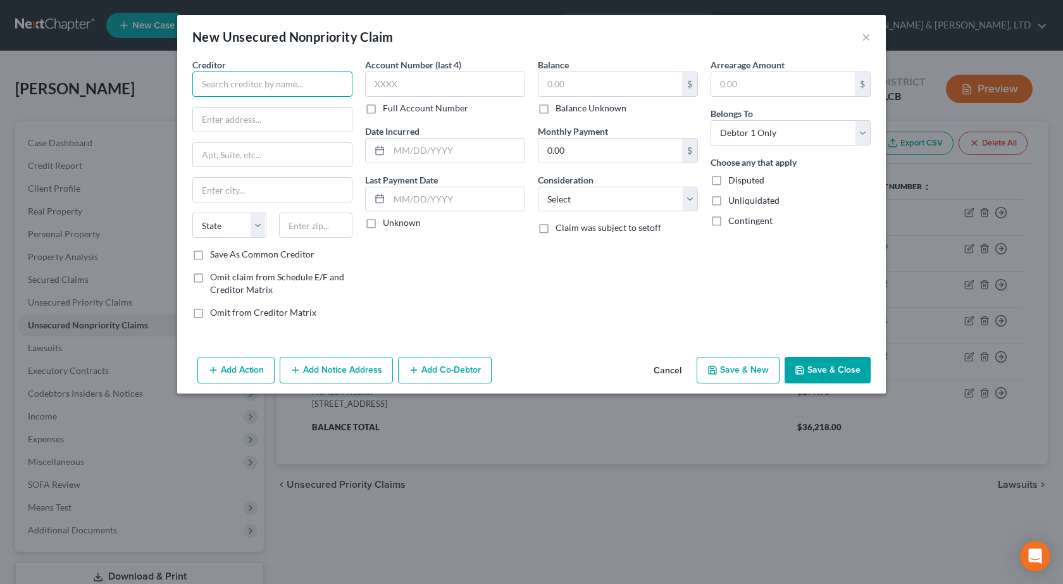
click at [275, 84] on input "text" at bounding box center [272, 84] width 160 height 25
type input "genesight"
type input "PO Box 773273"
type input "48277"
type input "[GEOGRAPHIC_DATA]"
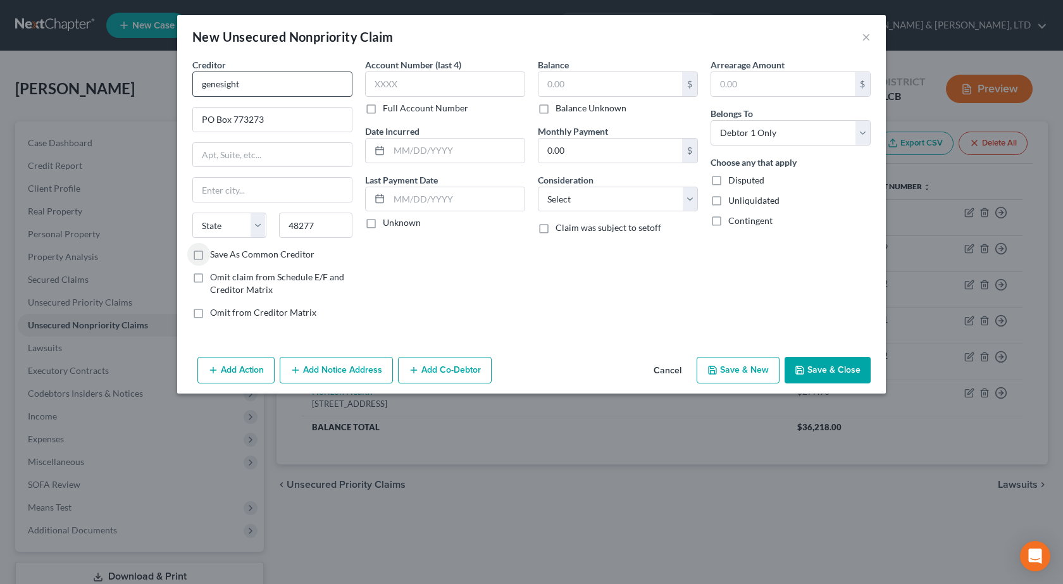
select select "23"
click at [451, 94] on input "text" at bounding box center [445, 84] width 160 height 25
type input "3435"
click at [444, 151] on input "text" at bounding box center [456, 151] width 135 height 24
click at [597, 82] on input "text" at bounding box center [610, 84] width 144 height 24
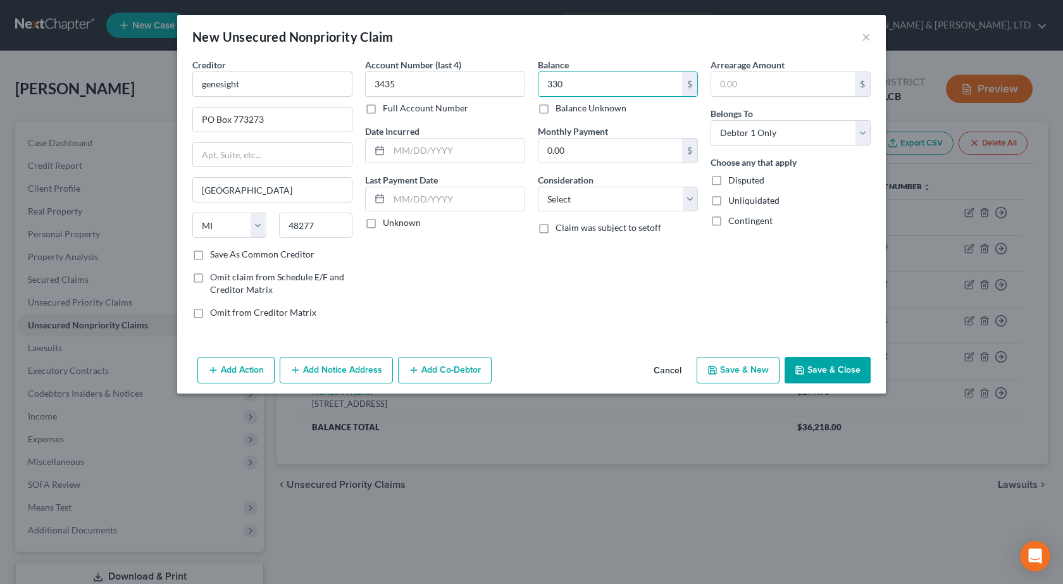
click at [595, 310] on div "Balance 330.00 $ Balance Unknown Balance Undetermined 330 $ Balance Unknown Mon…" at bounding box center [618, 193] width 173 height 271
click at [812, 370] on button "Save & Close" at bounding box center [828, 370] width 86 height 27
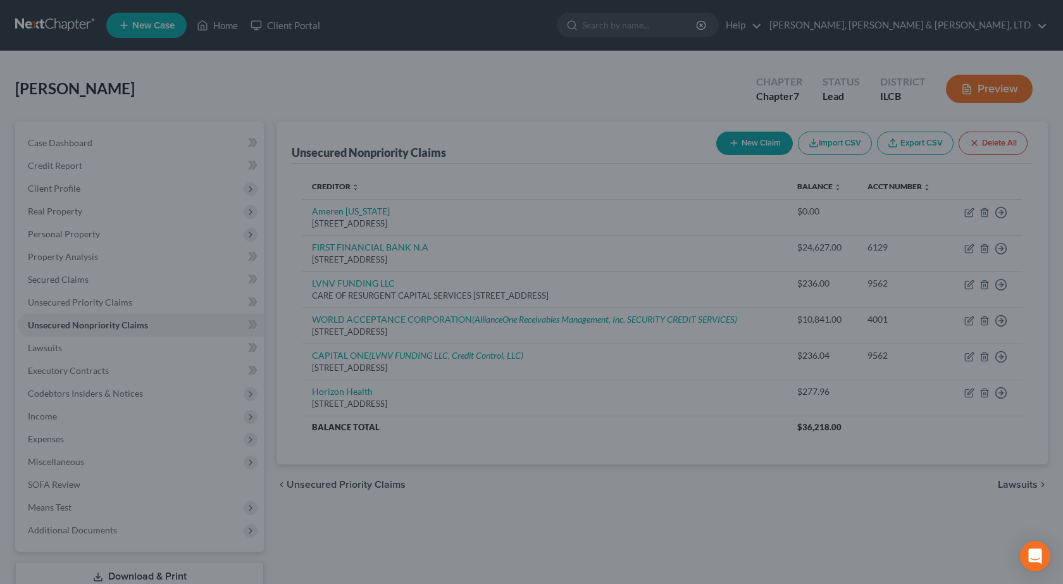
type input "330.00"
